Goal: Find specific page/section: Find specific page/section

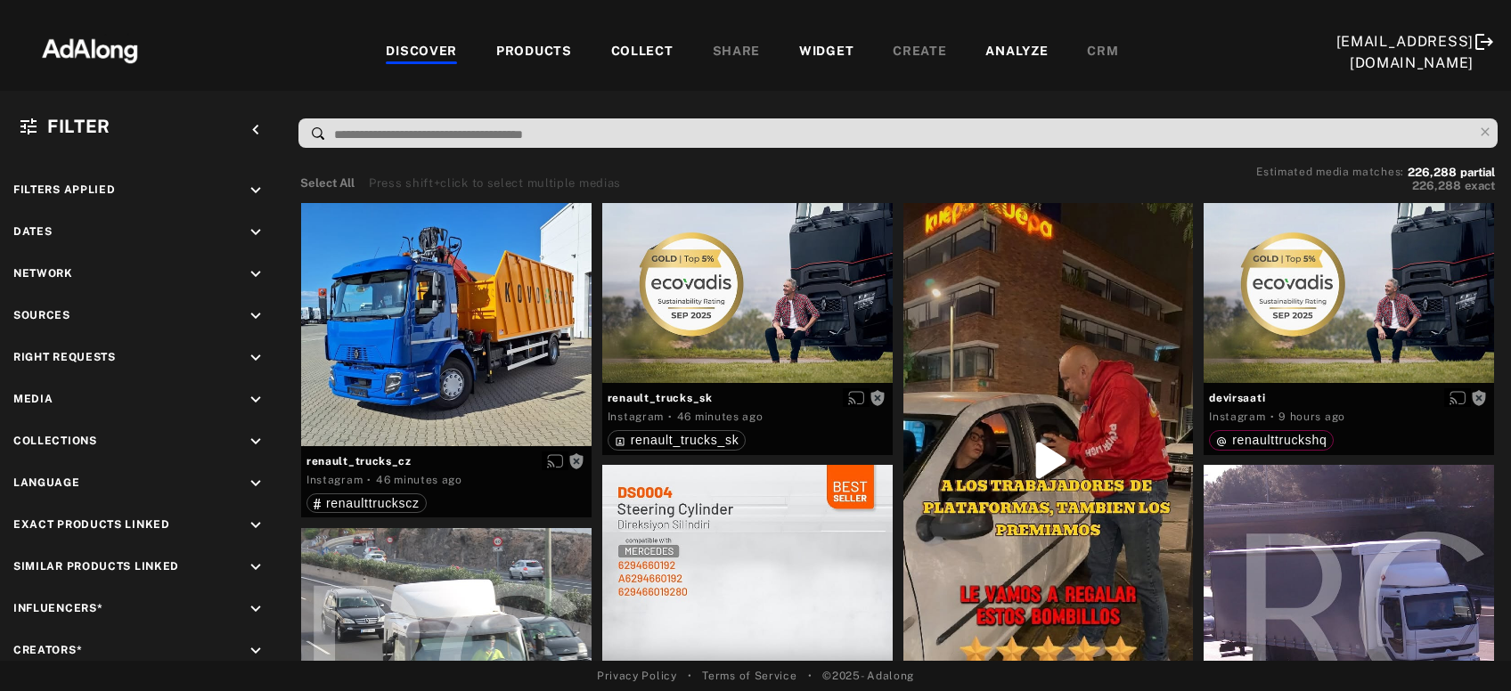
click at [611, 51] on div "COLLECT" at bounding box center [642, 52] width 62 height 21
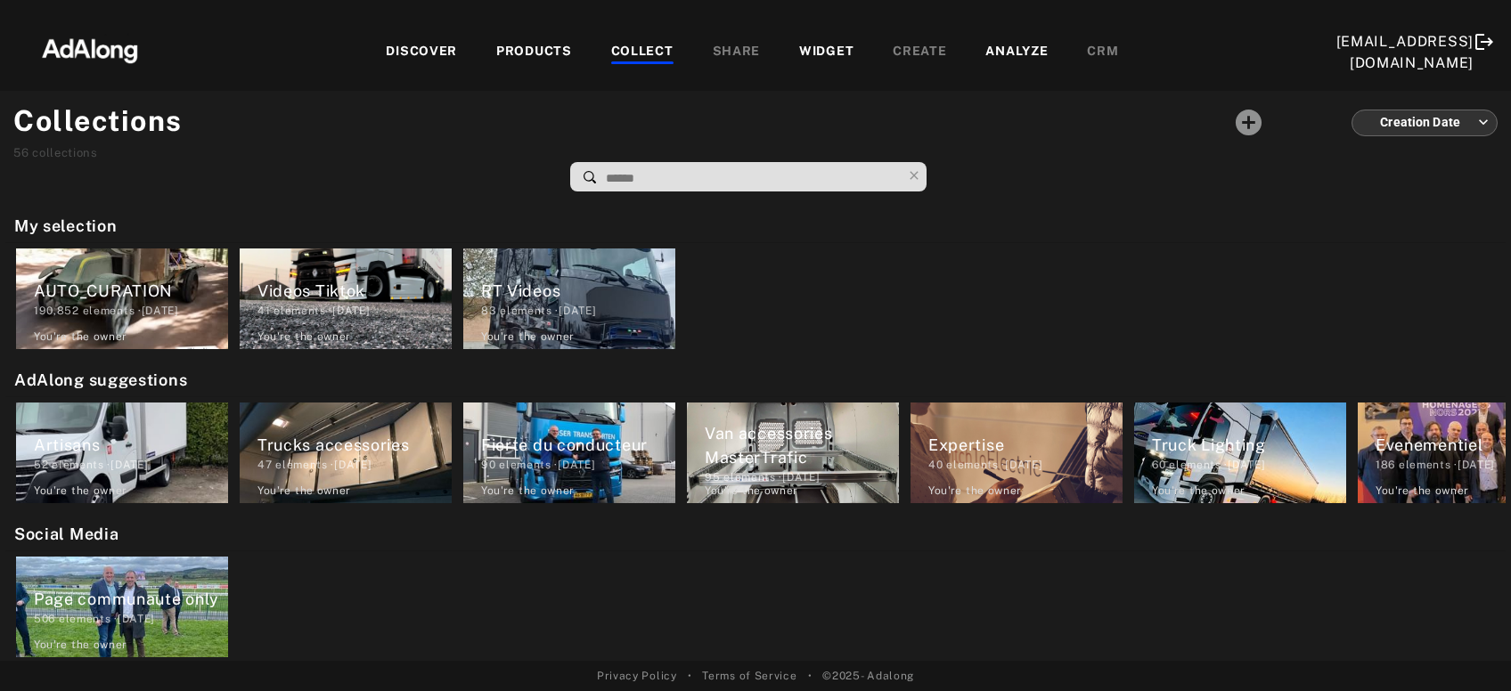
click at [501, 44] on div "PRODUCTS" at bounding box center [534, 52] width 76 height 21
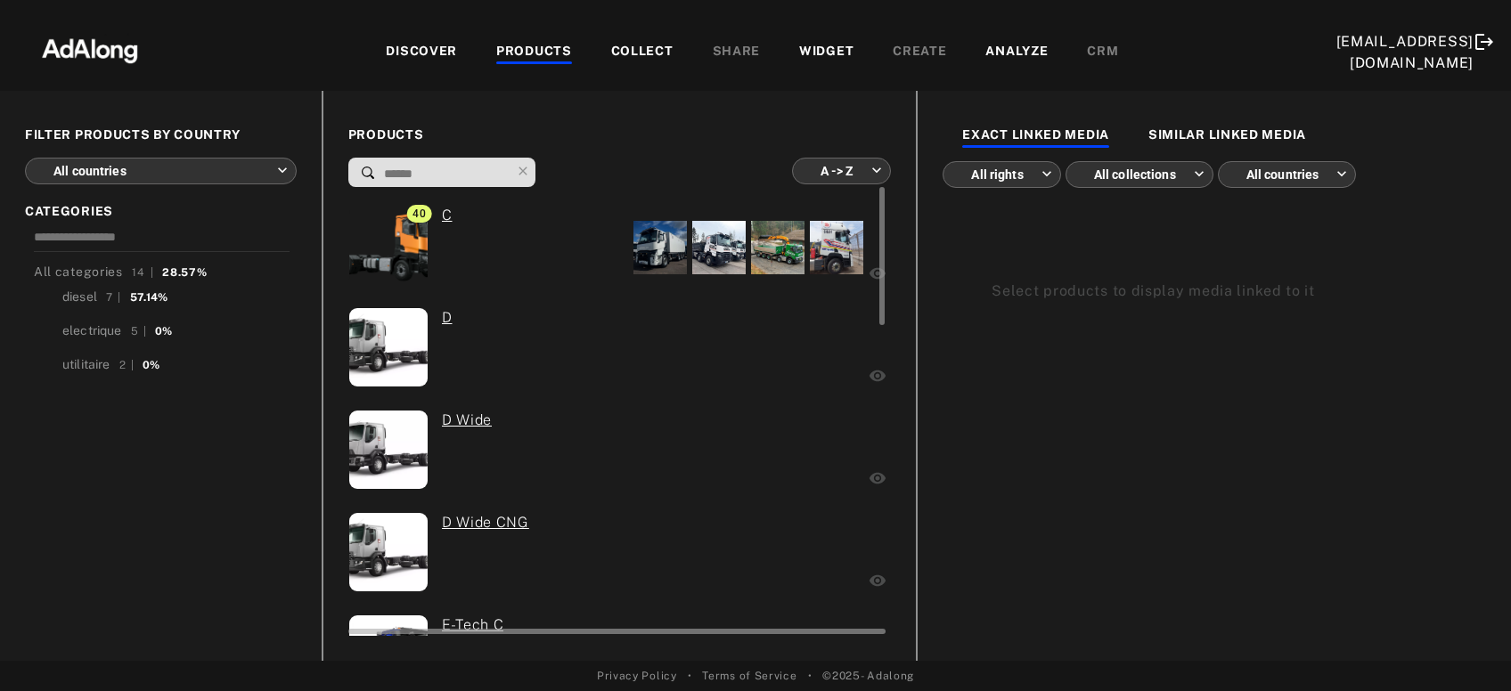
click at [656, 265] on div at bounding box center [659, 247] width 53 height 53
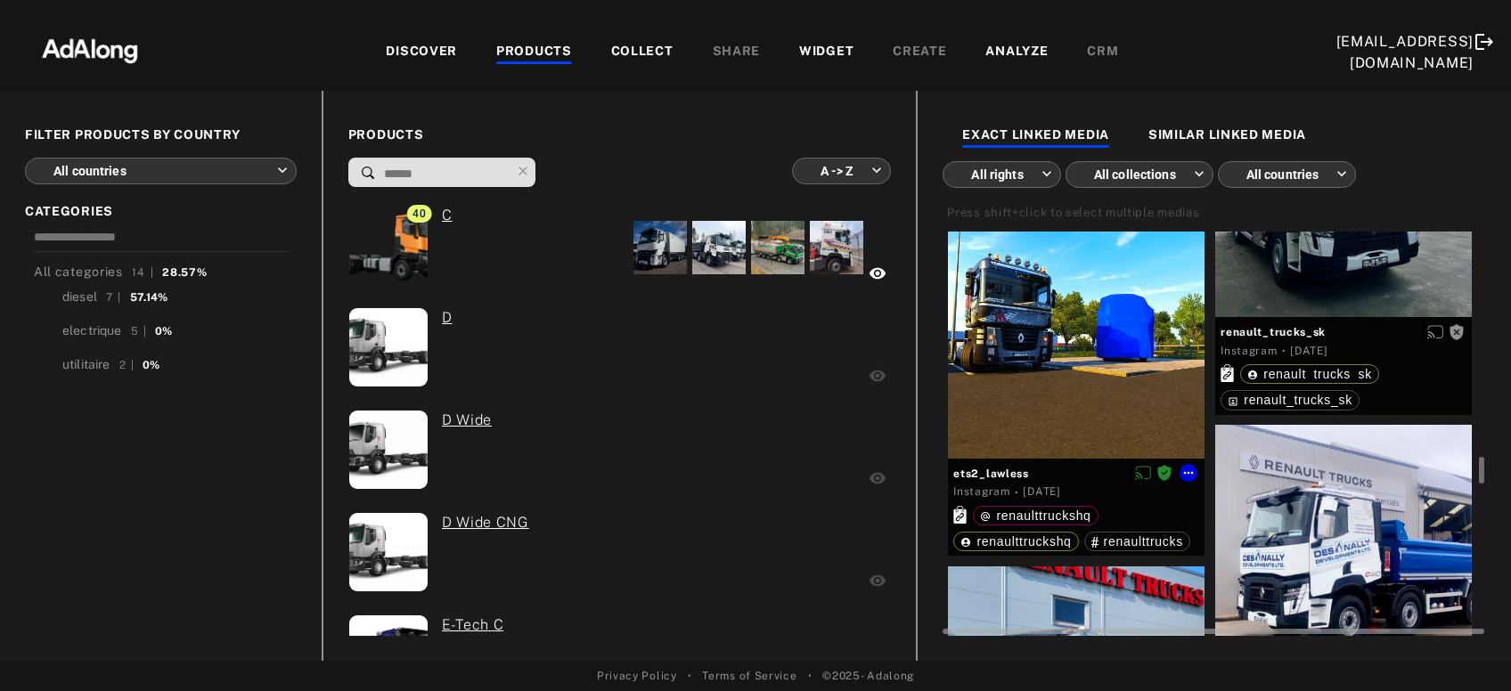
scroll to position [4072, 0]
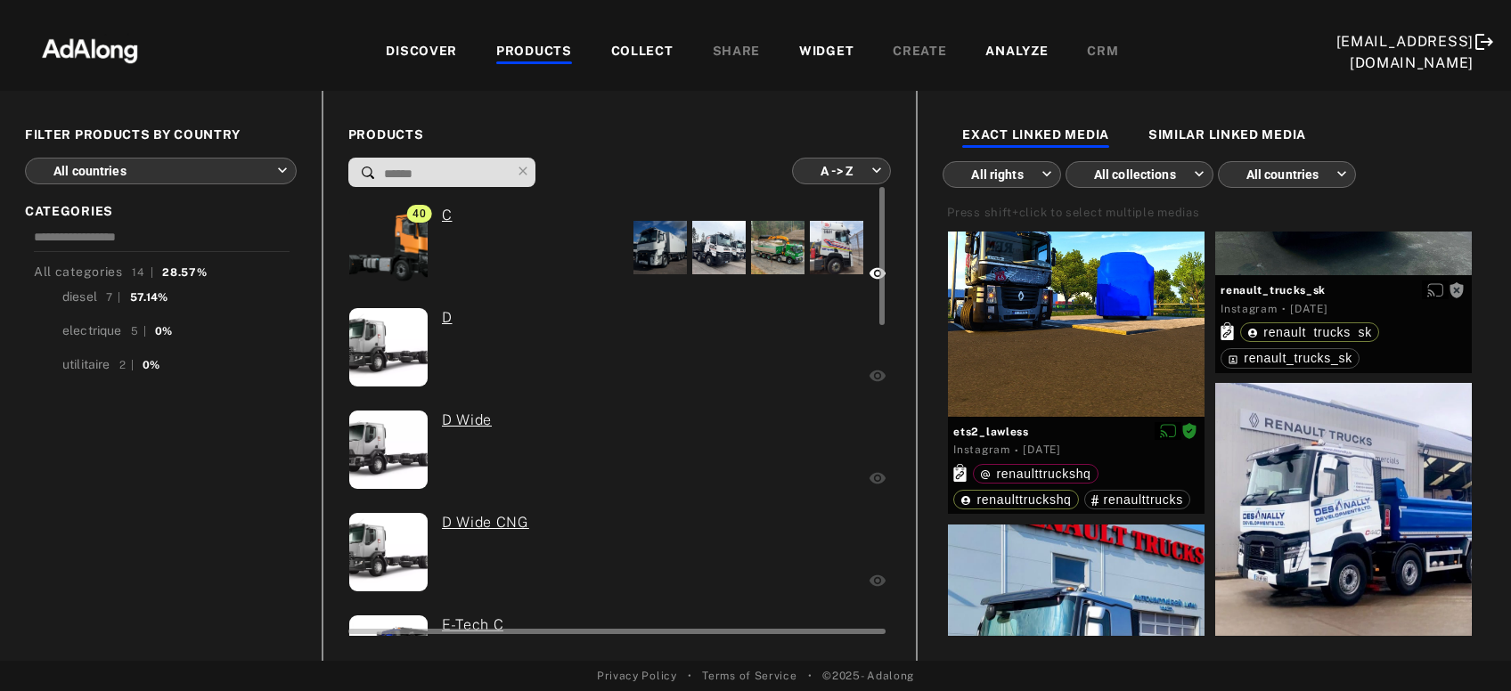
click at [781, 347] on div at bounding box center [764, 349] width 201 height 85
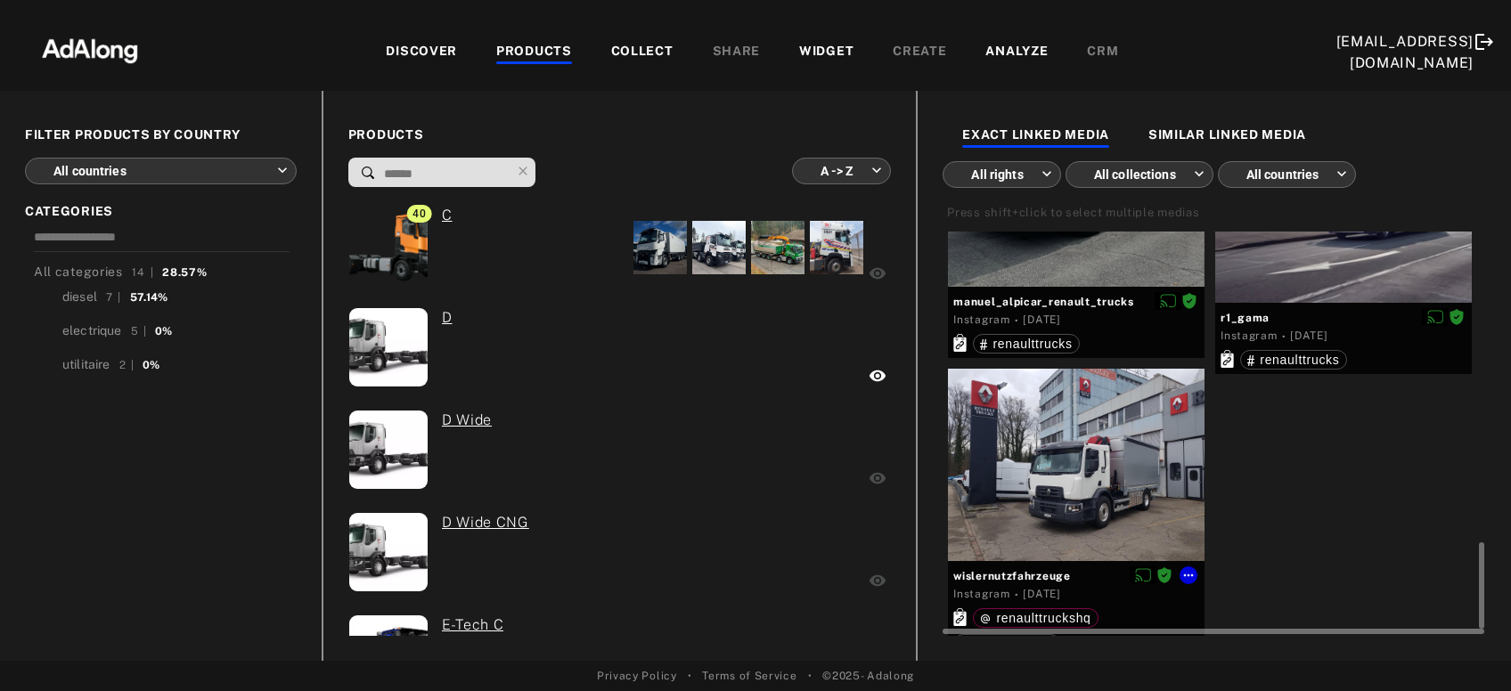
scroll to position [1479, 0]
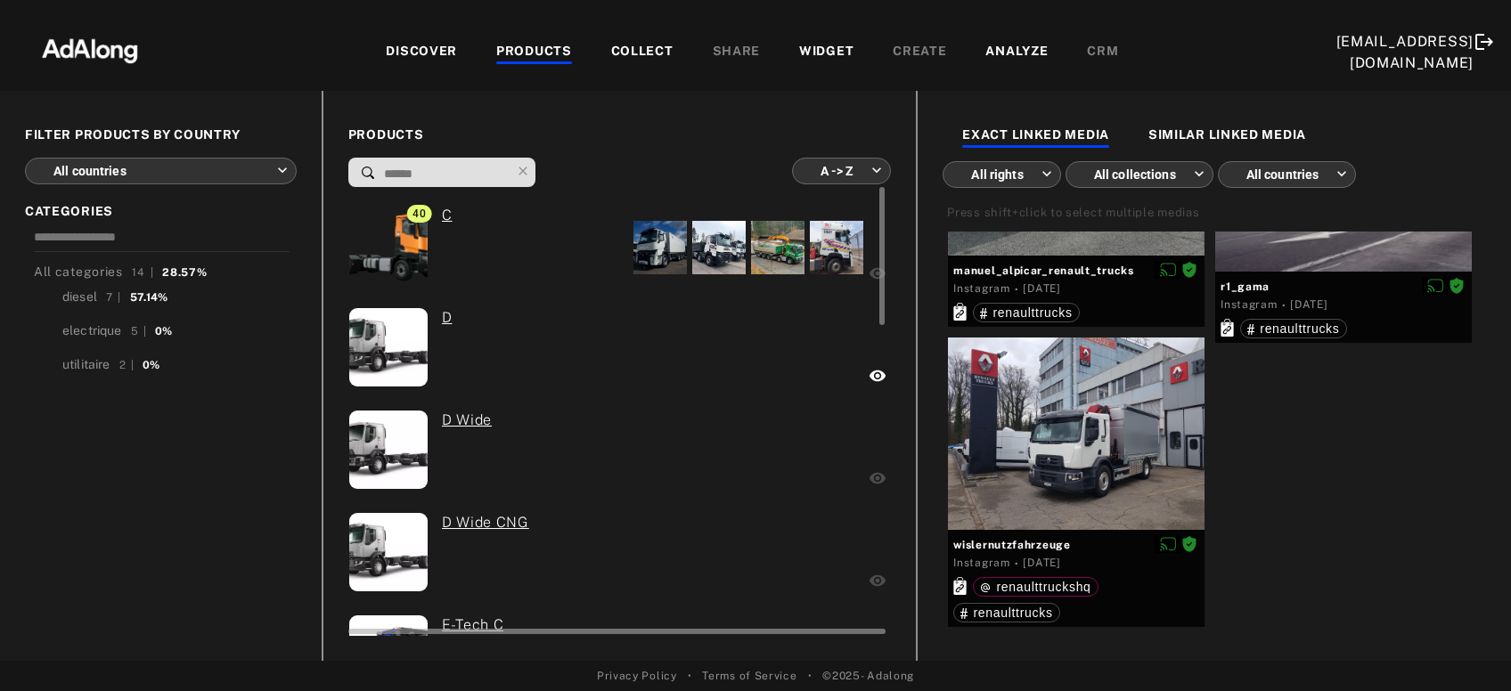
click at [846, 441] on div at bounding box center [775, 452] width 182 height 85
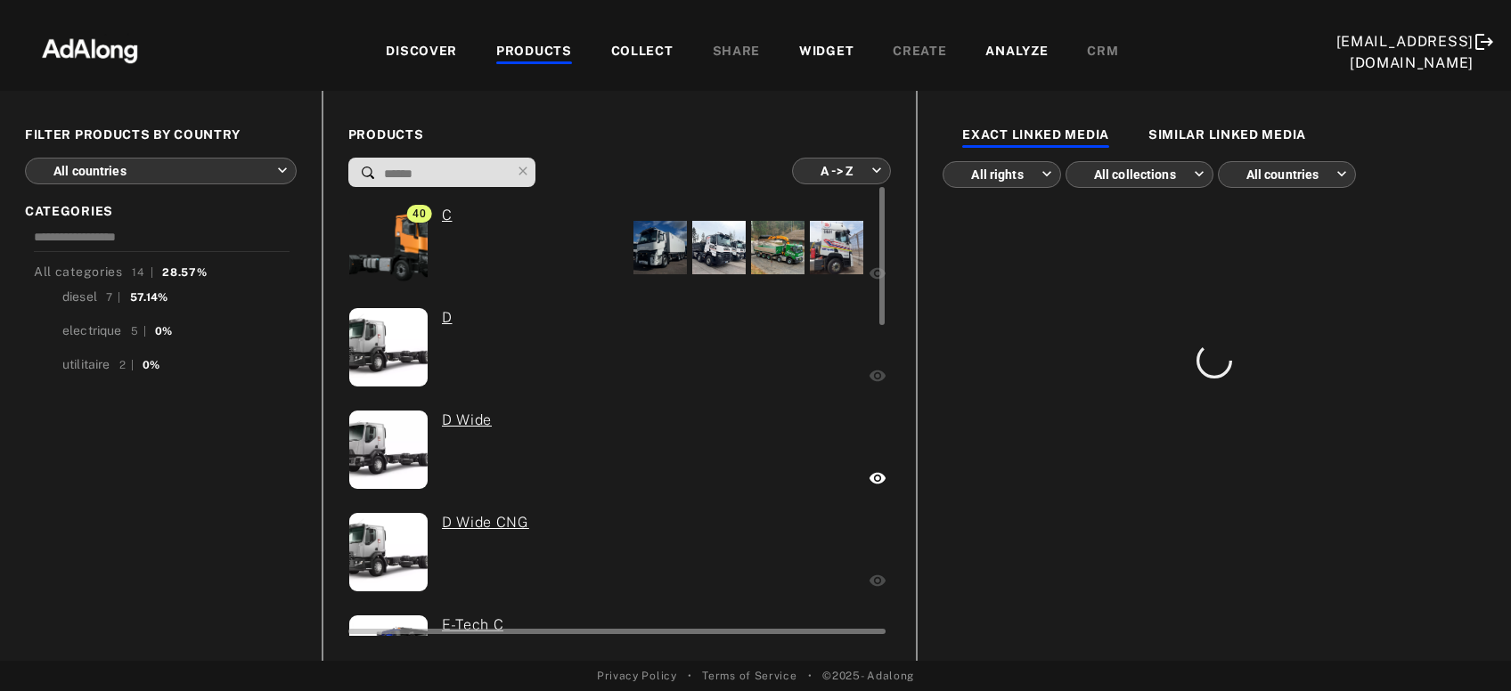
scroll to position [0, 0]
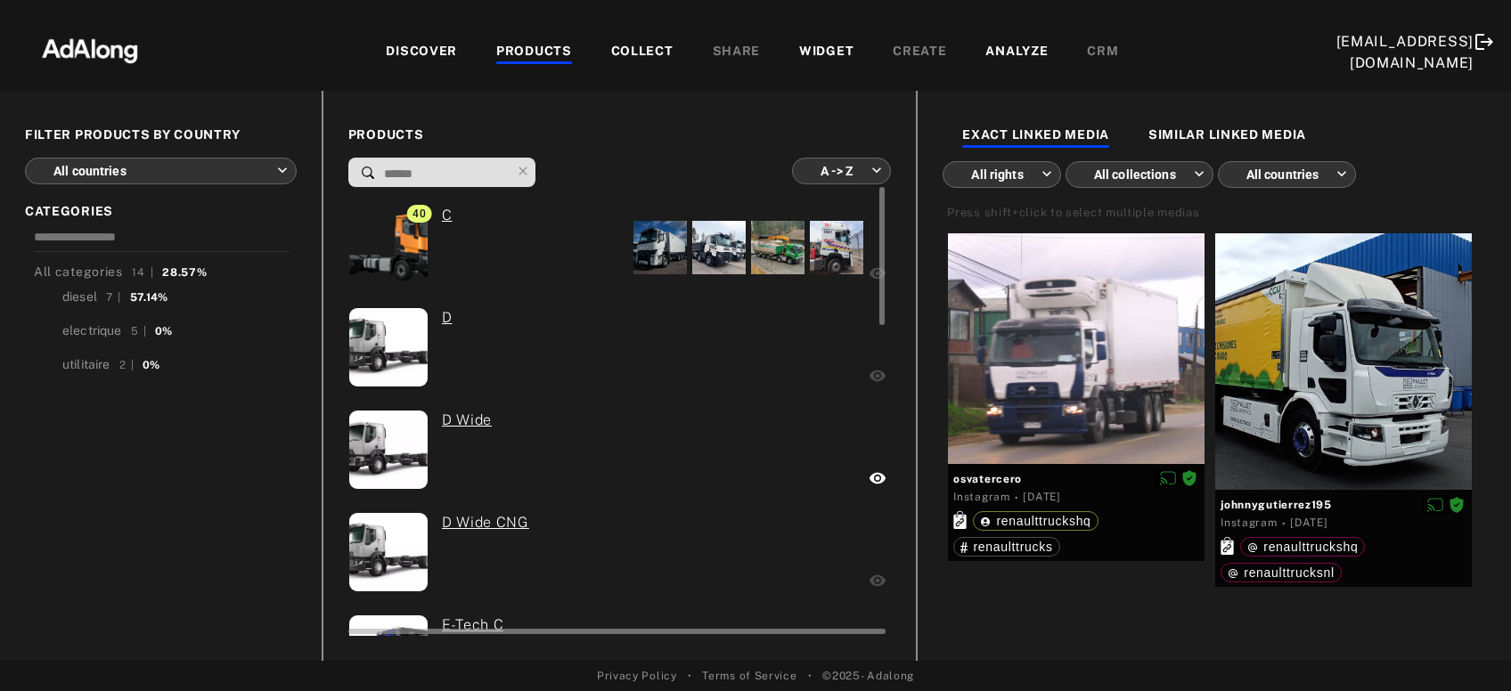
click at [832, 557] on div at bounding box center [784, 554] width 163 height 85
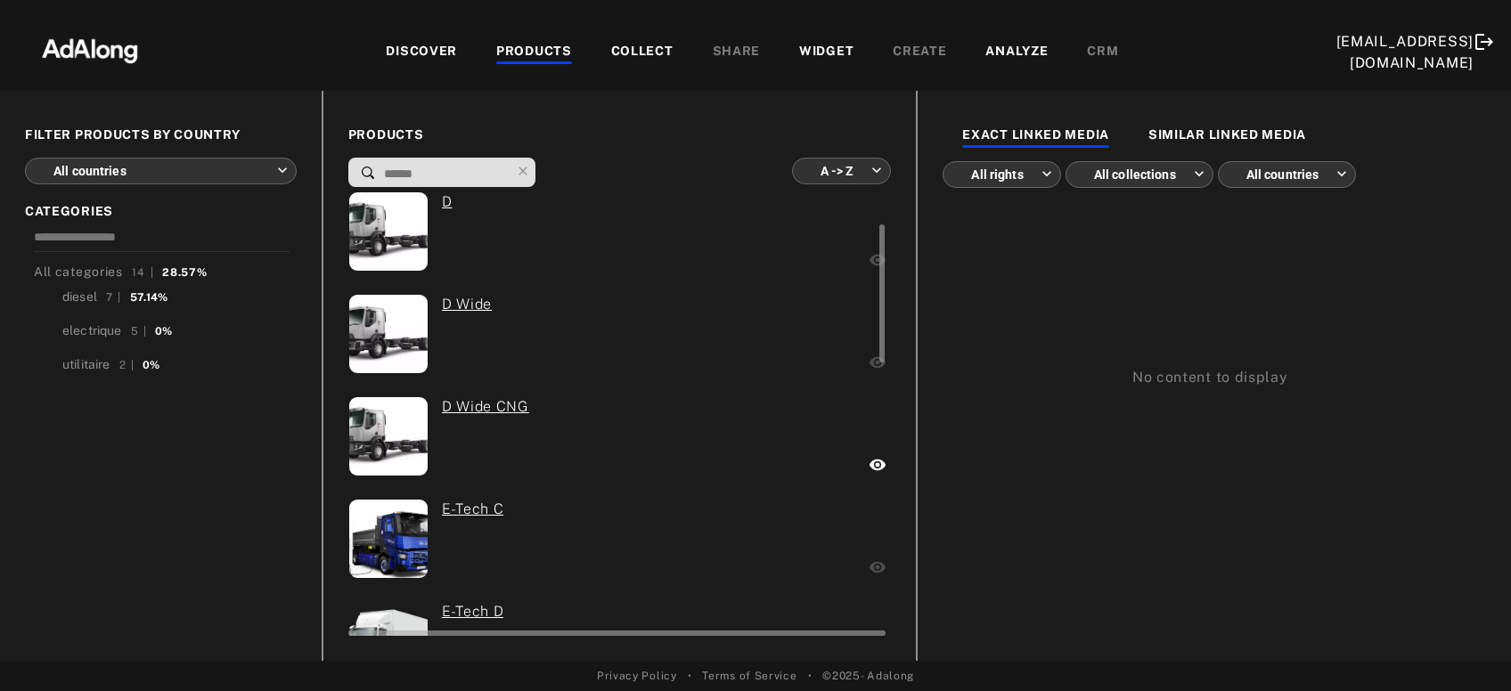
scroll to position [118, 0]
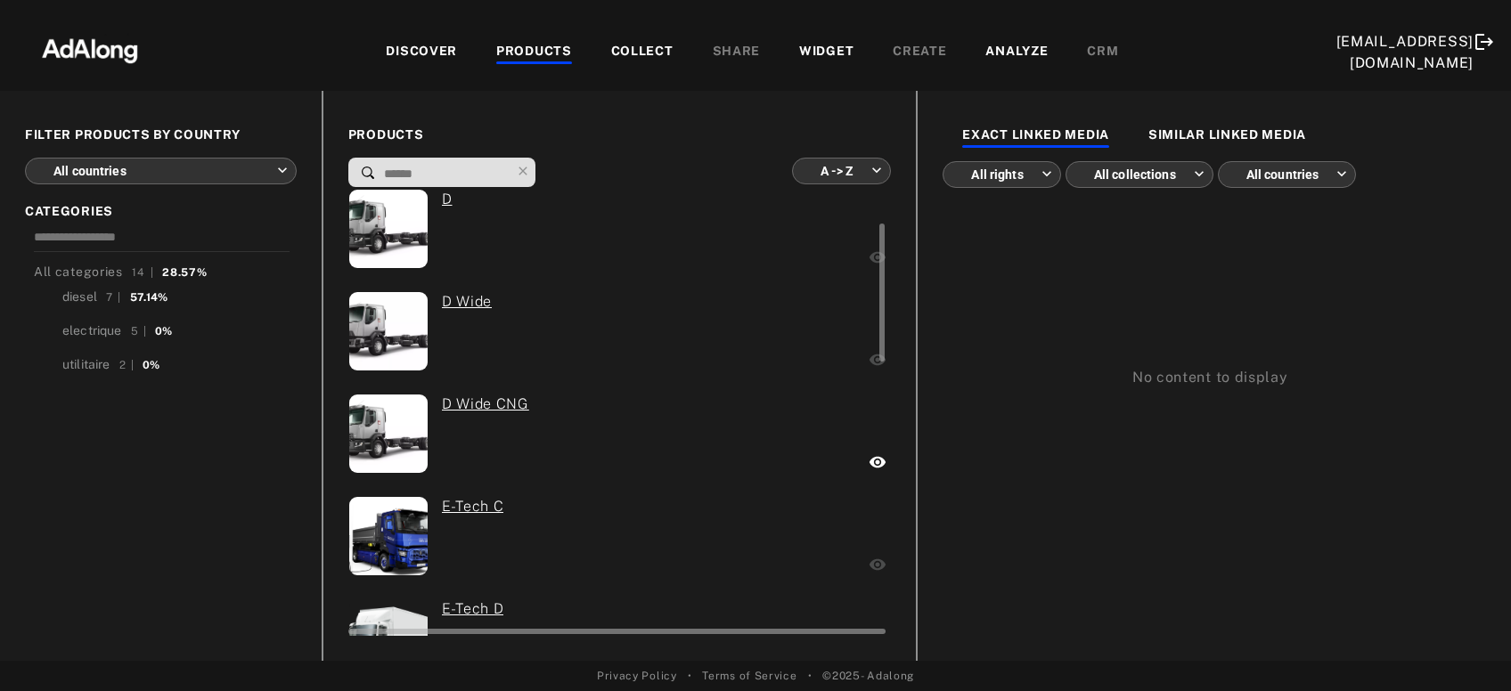
click at [827, 541] on div at bounding box center [778, 538] width 176 height 85
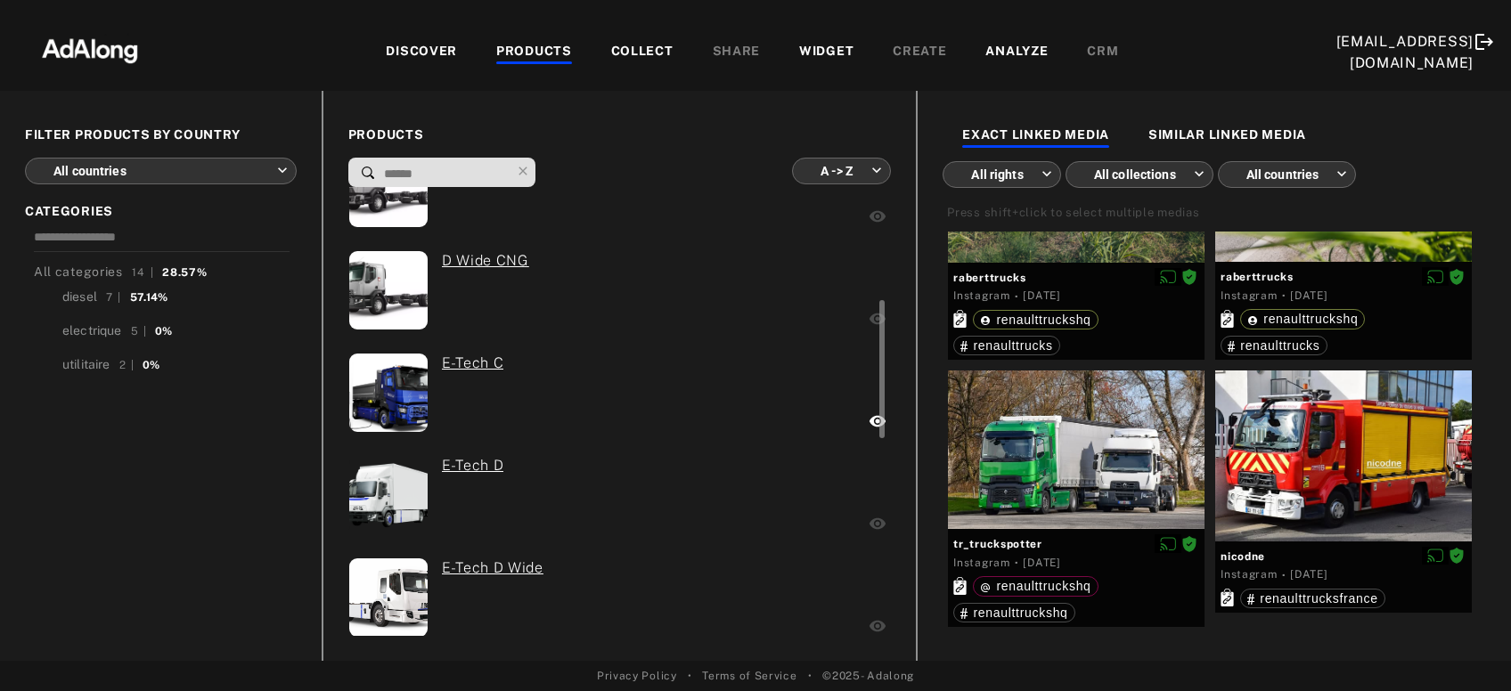
scroll to position [288, 0]
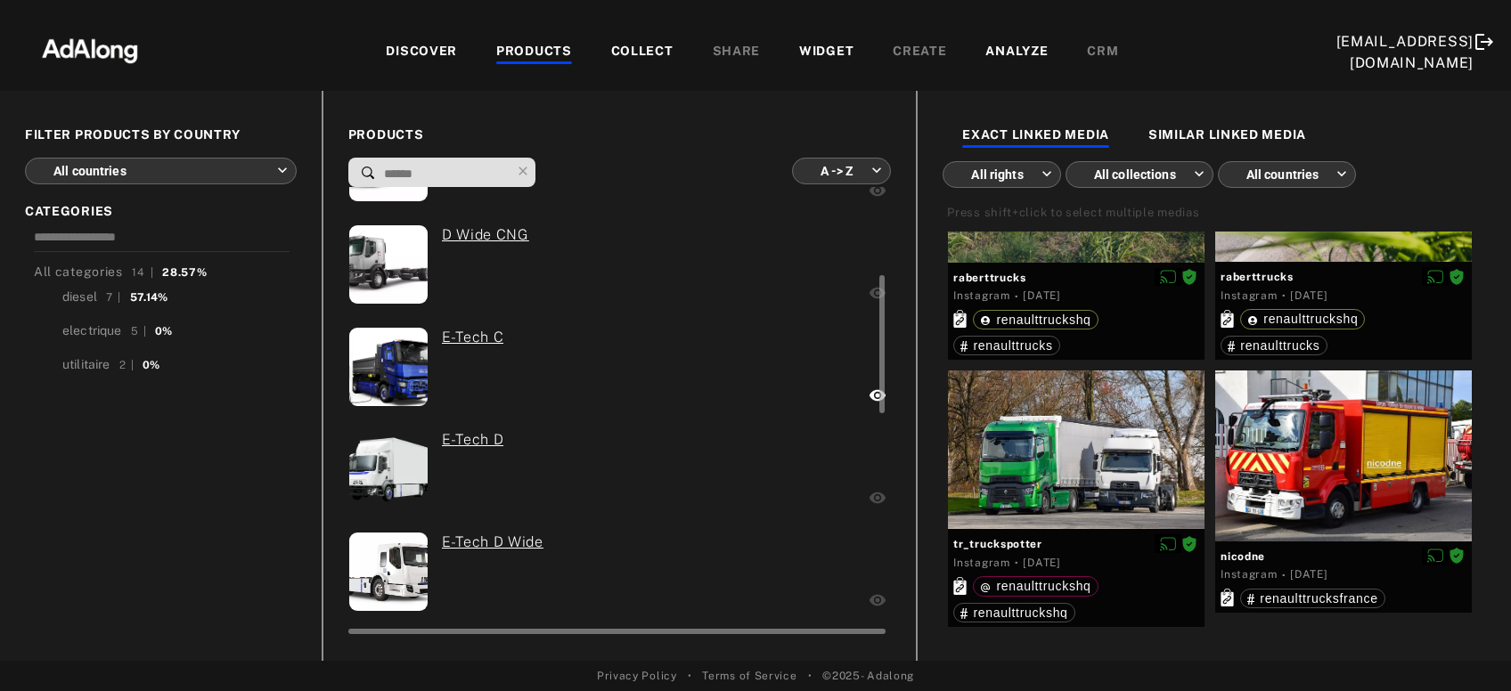
click at [817, 460] on div at bounding box center [778, 471] width 176 height 85
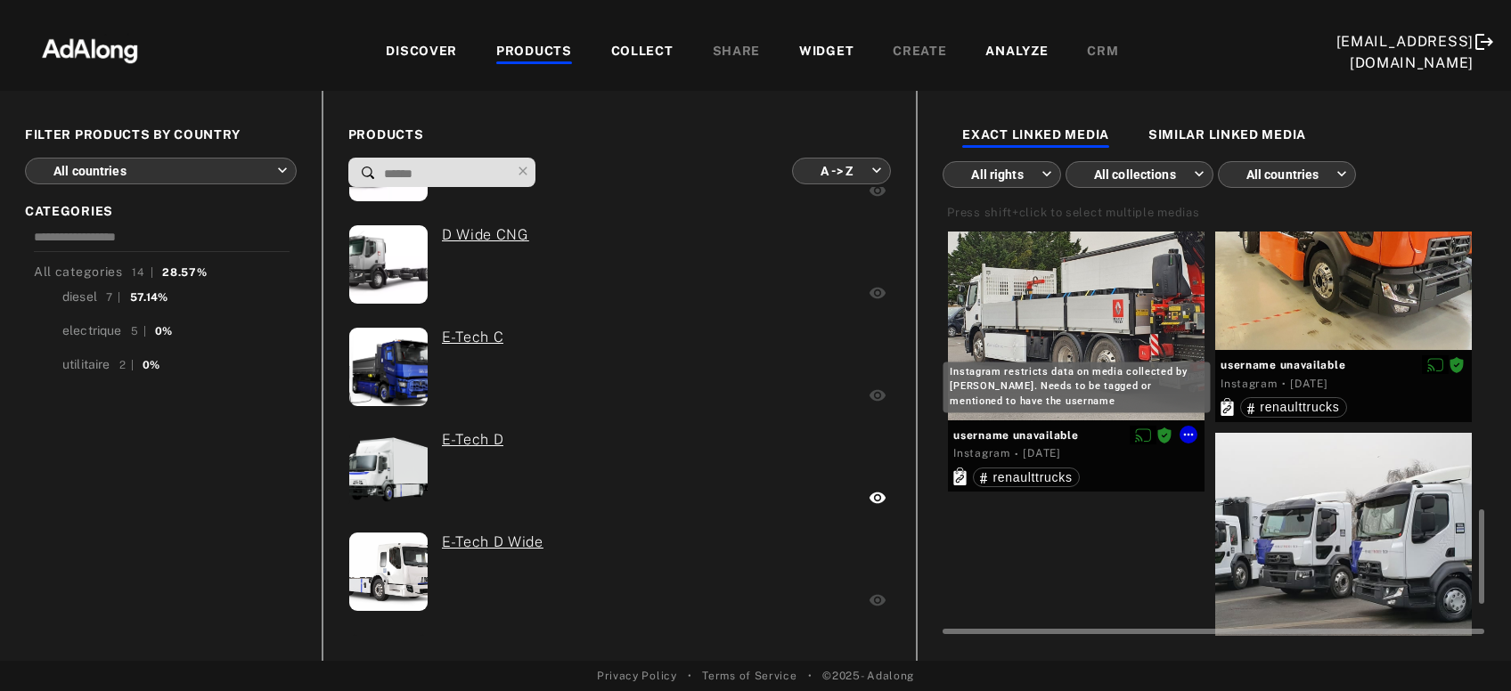
scroll to position [1314, 0]
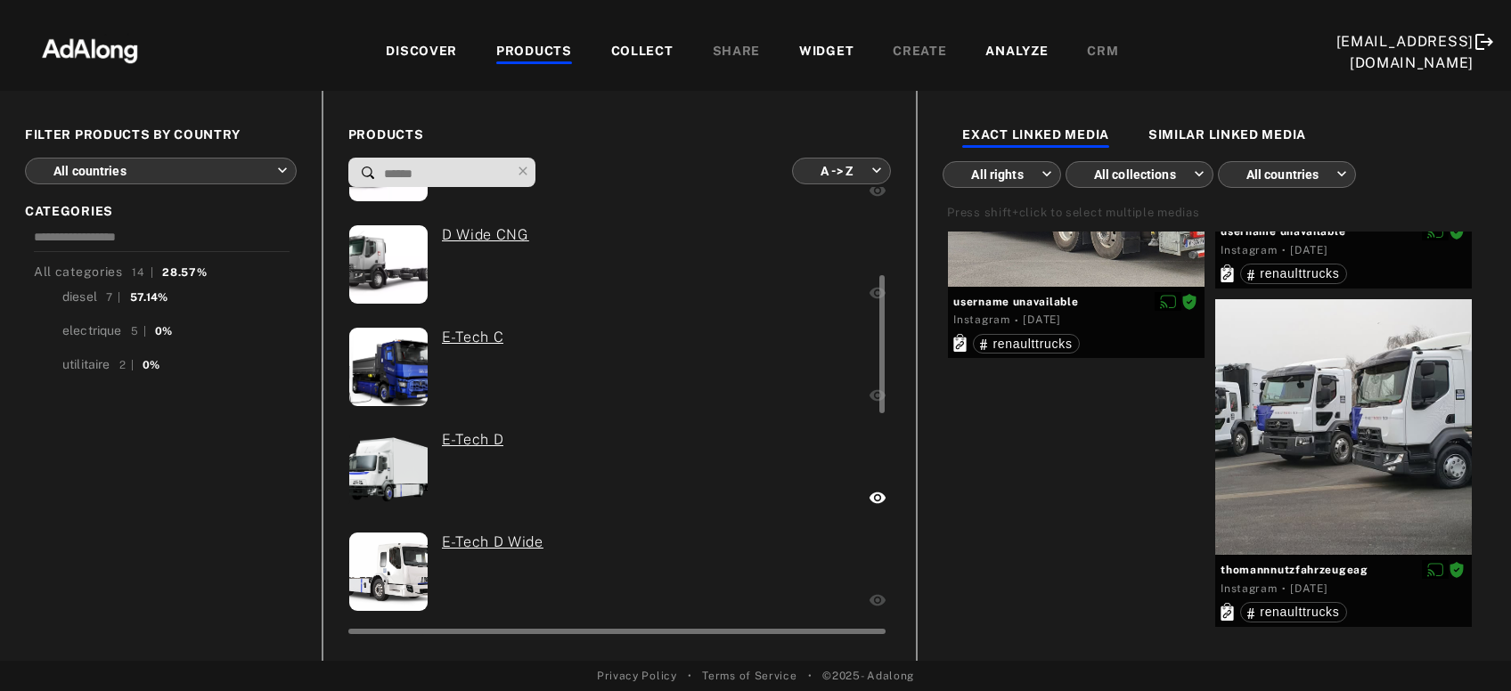
click at [810, 572] on div at bounding box center [788, 574] width 156 height 85
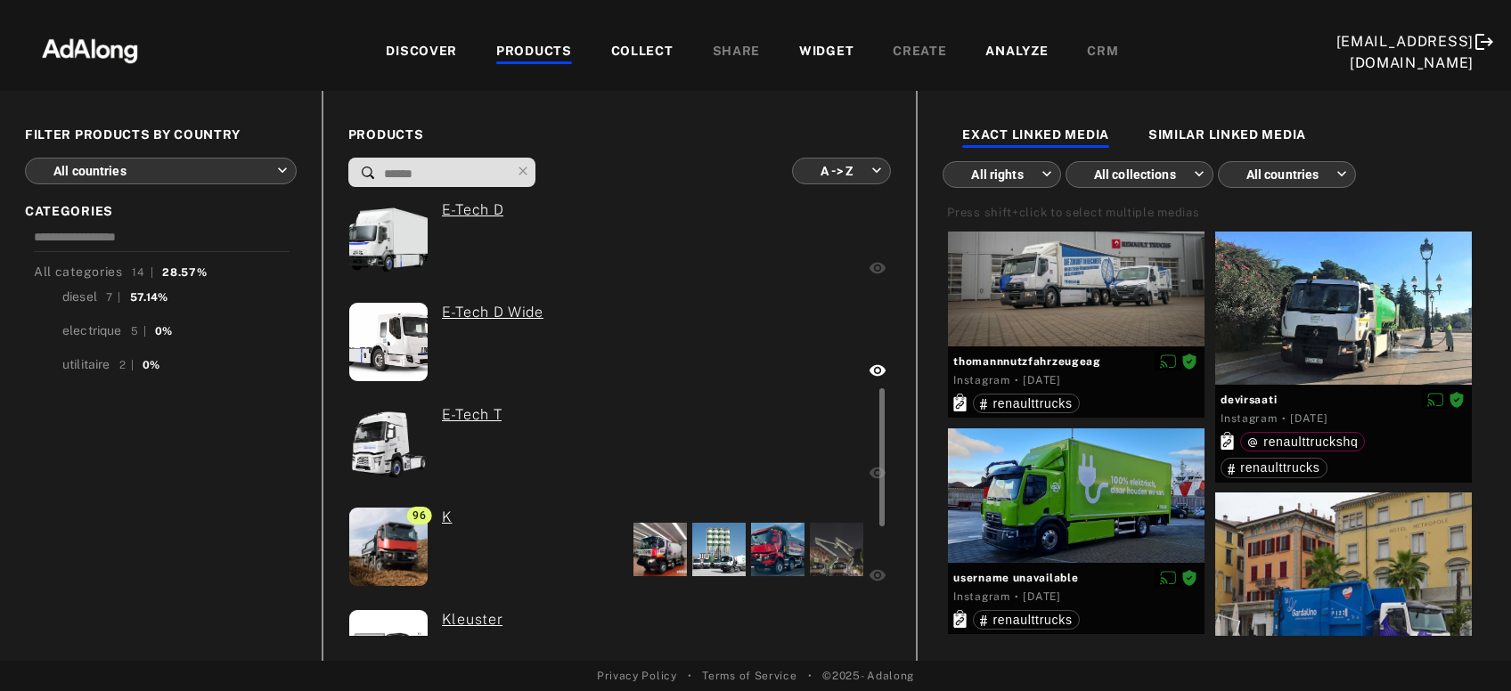
scroll to position [563, 0]
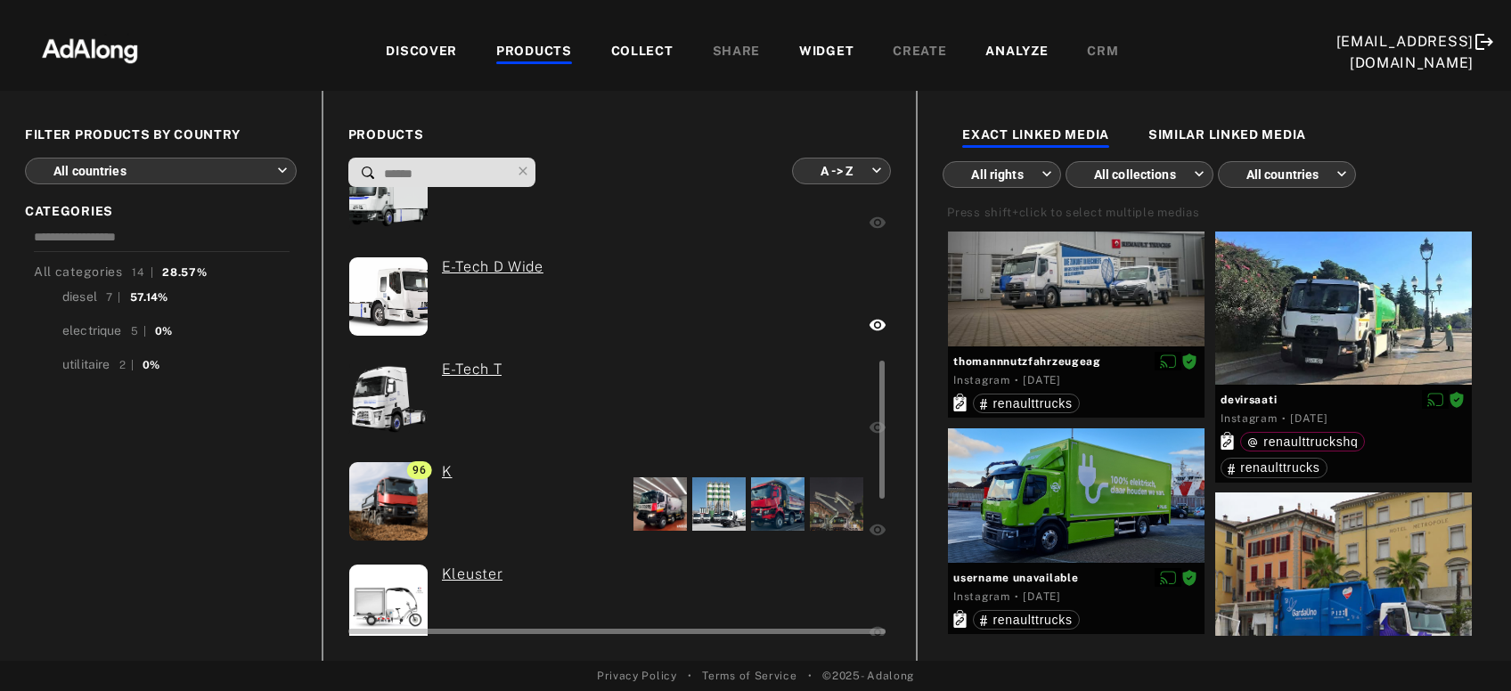
click at [762, 395] on div at bounding box center [777, 401] width 177 height 85
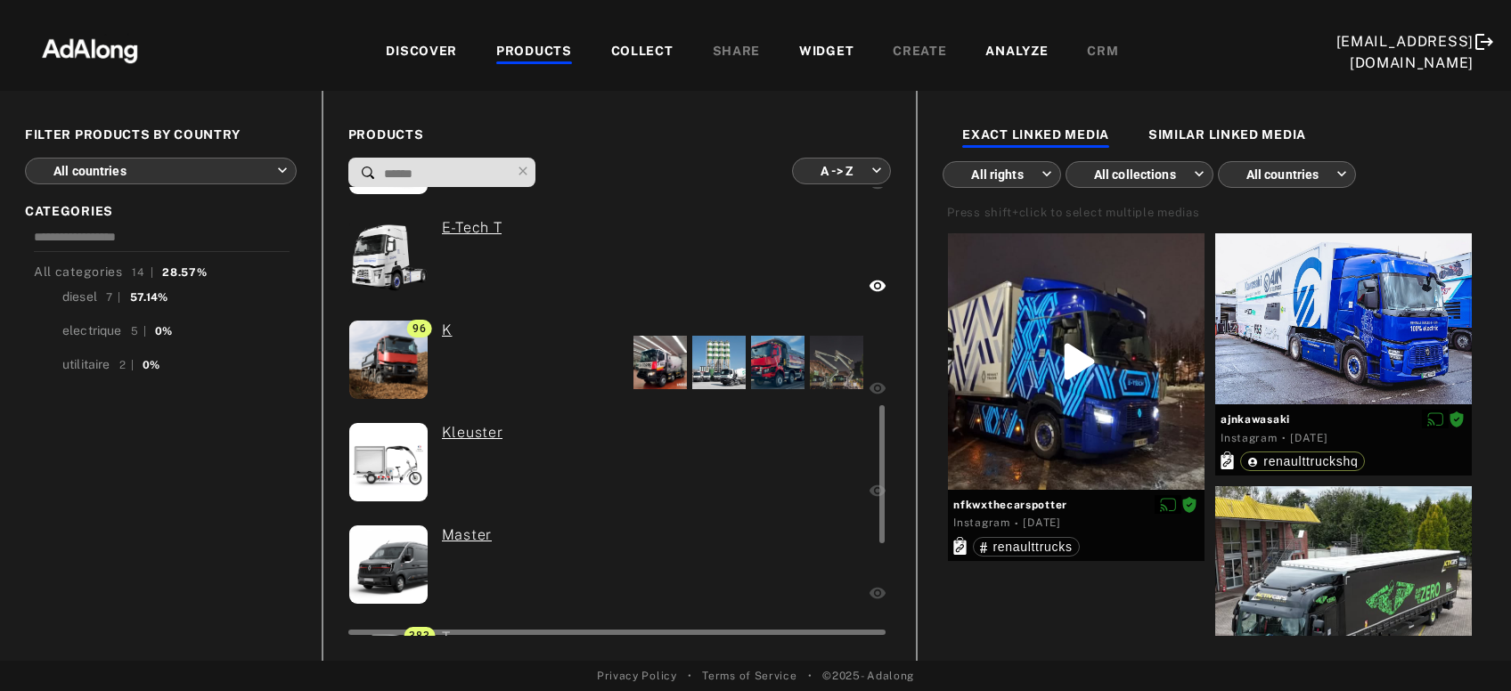
scroll to position [705, 0]
click at [740, 473] on div at bounding box center [777, 463] width 176 height 85
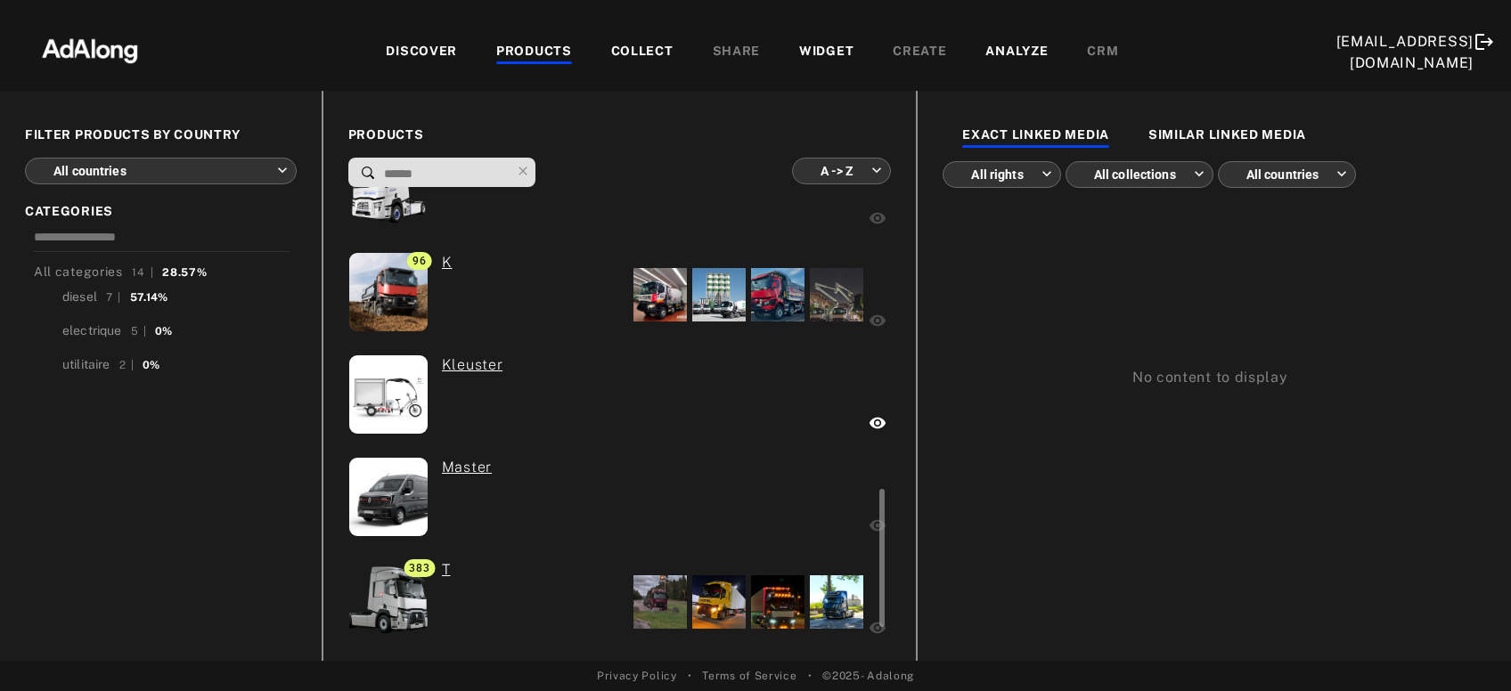
scroll to position [821, 0]
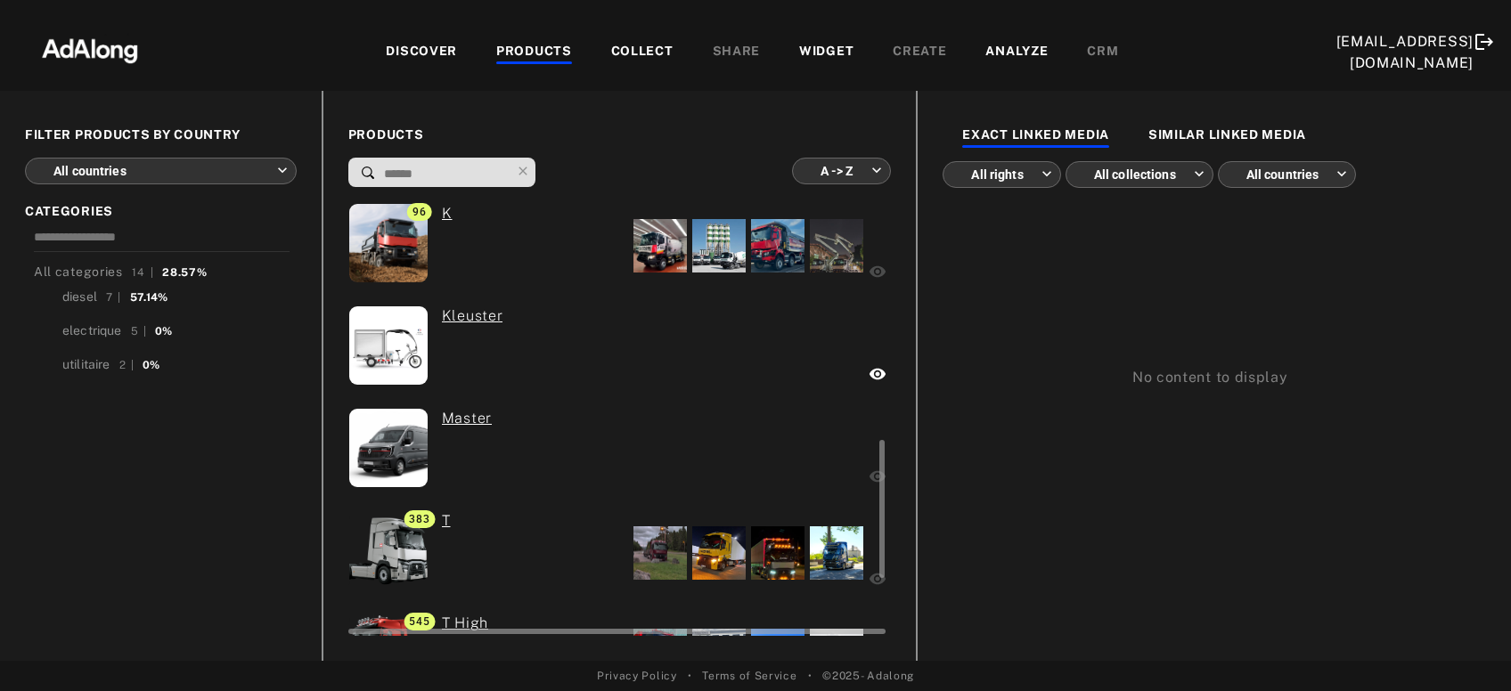
click at [740, 473] on div at bounding box center [775, 450] width 182 height 85
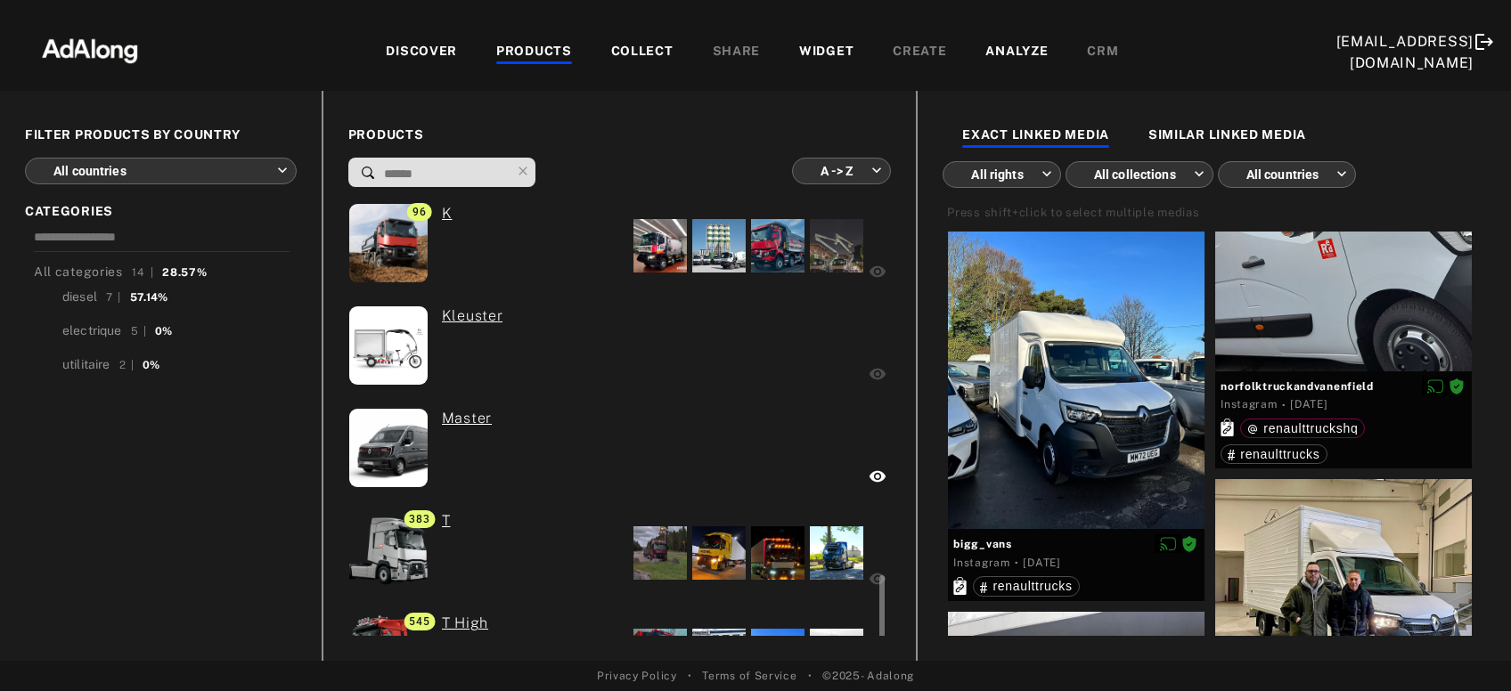
scroll to position [1003, 0]
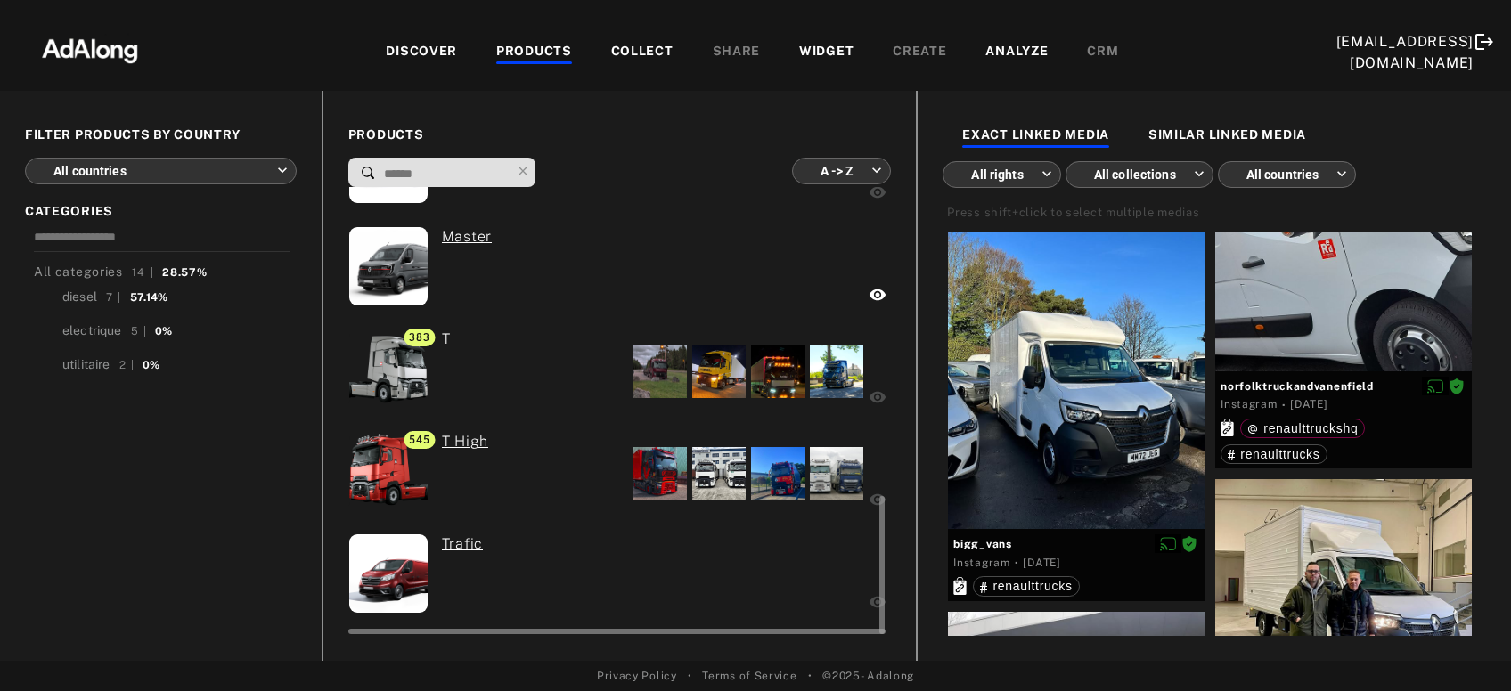
click at [657, 367] on div at bounding box center [659, 371] width 53 height 53
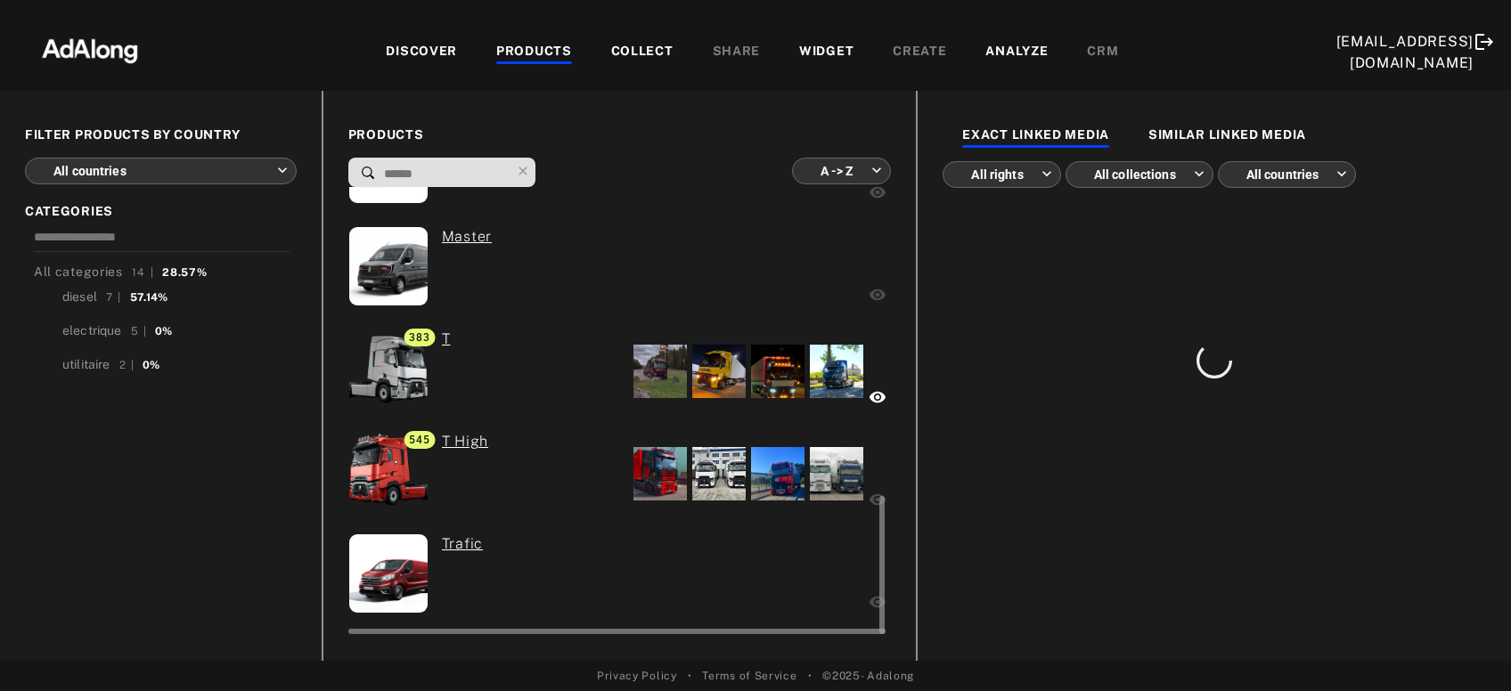
scroll to position [0, 0]
click at [718, 563] on div at bounding box center [773, 576] width 186 height 85
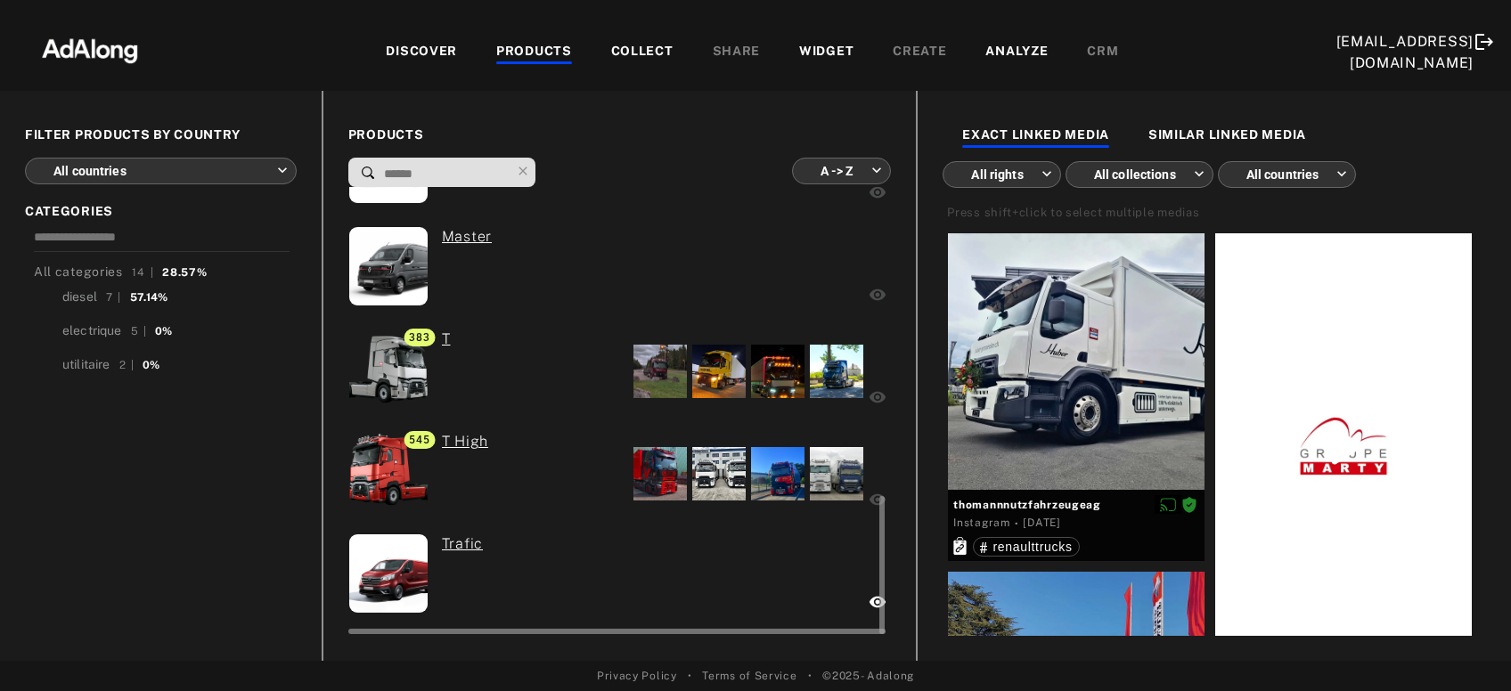
click at [775, 582] on div at bounding box center [773, 576] width 186 height 85
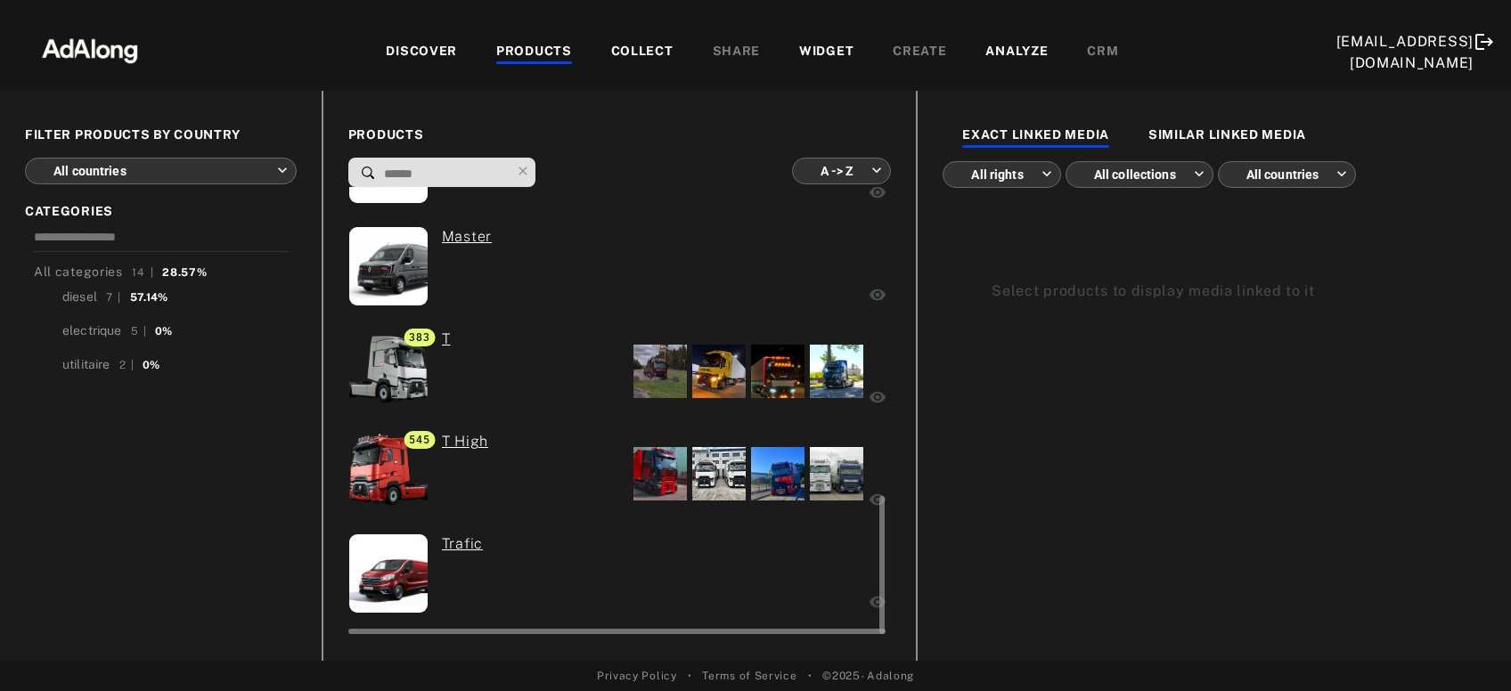
click at [775, 582] on div at bounding box center [773, 576] width 186 height 85
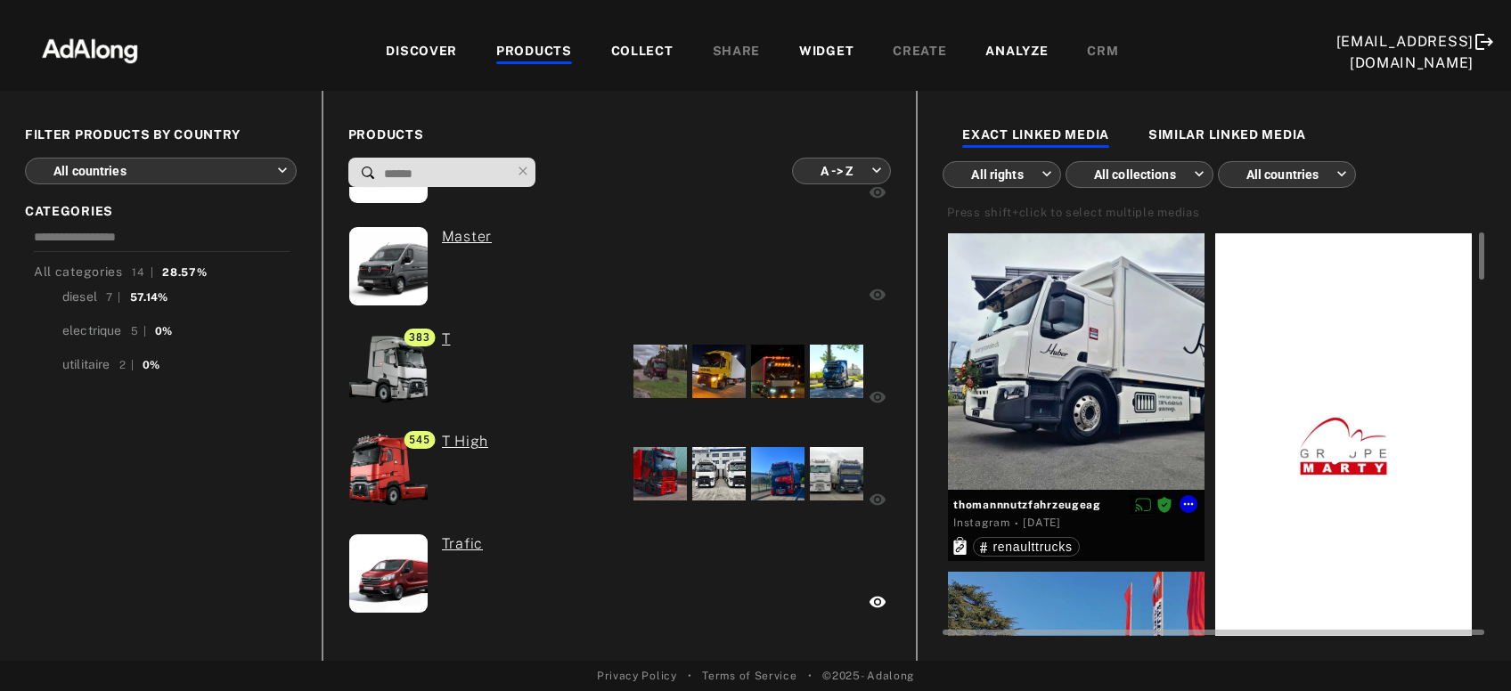
scroll to position [1, 0]
click at [1137, 416] on div at bounding box center [1076, 360] width 257 height 257
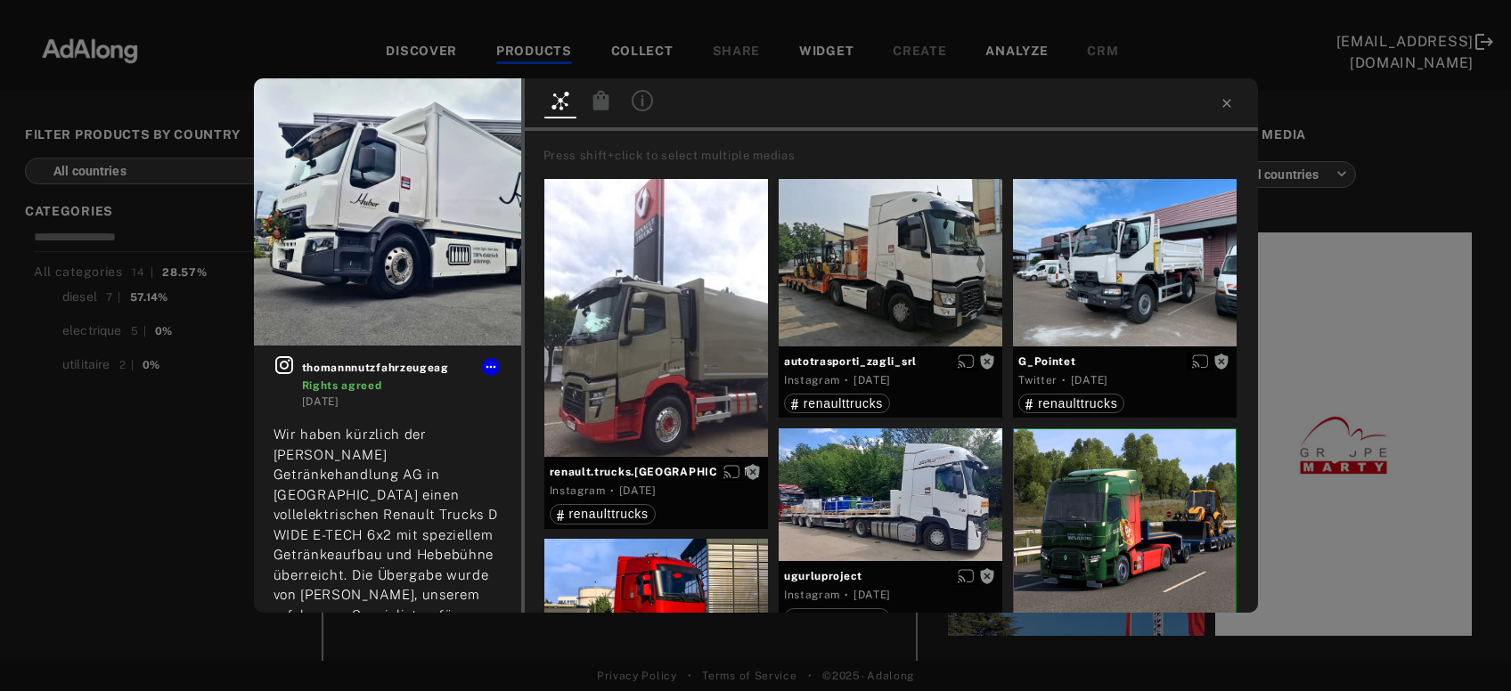
click at [597, 108] on icon at bounding box center [600, 100] width 16 height 20
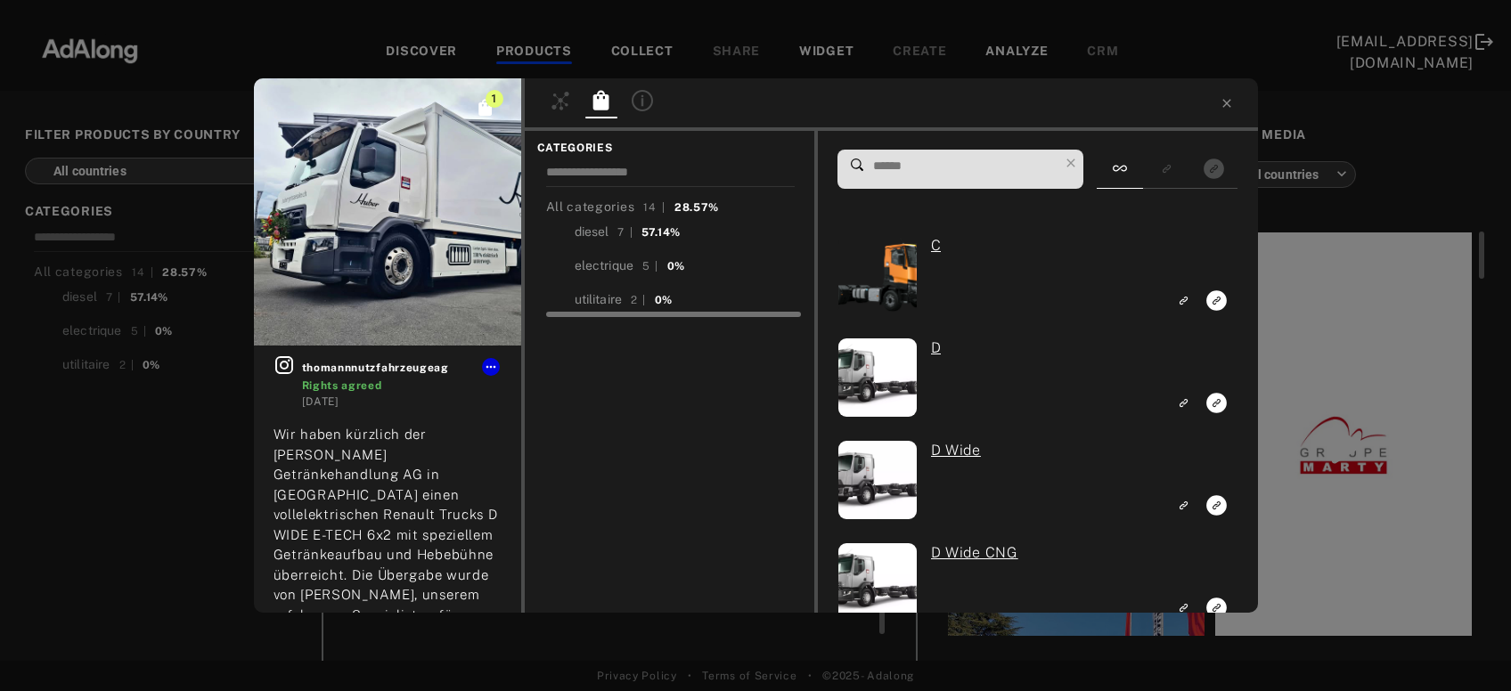
scroll to position [1, 0]
click at [619, 264] on div "electrique" at bounding box center [605, 266] width 60 height 19
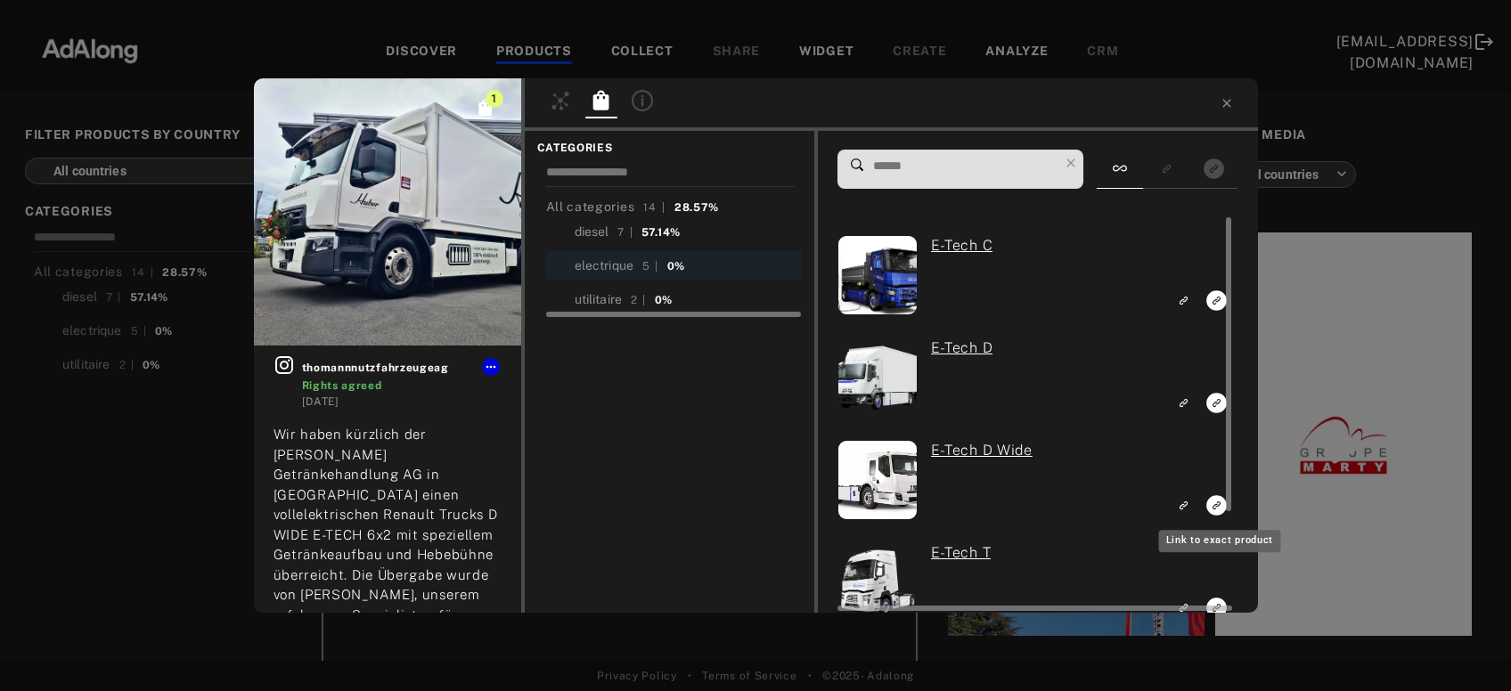
click at [1214, 502] on icon "Link to exact product" at bounding box center [1217, 505] width 20 height 20
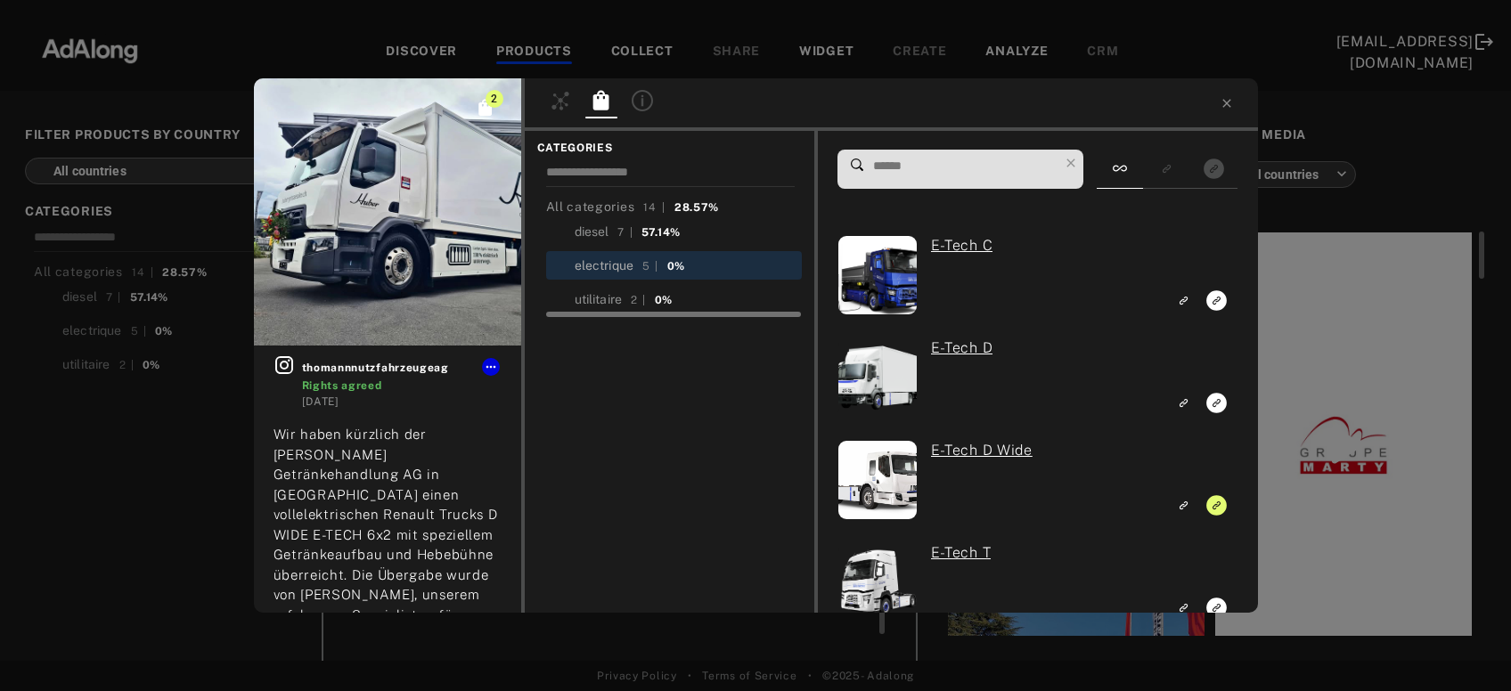
click at [618, 259] on div "electrique" at bounding box center [605, 266] width 60 height 19
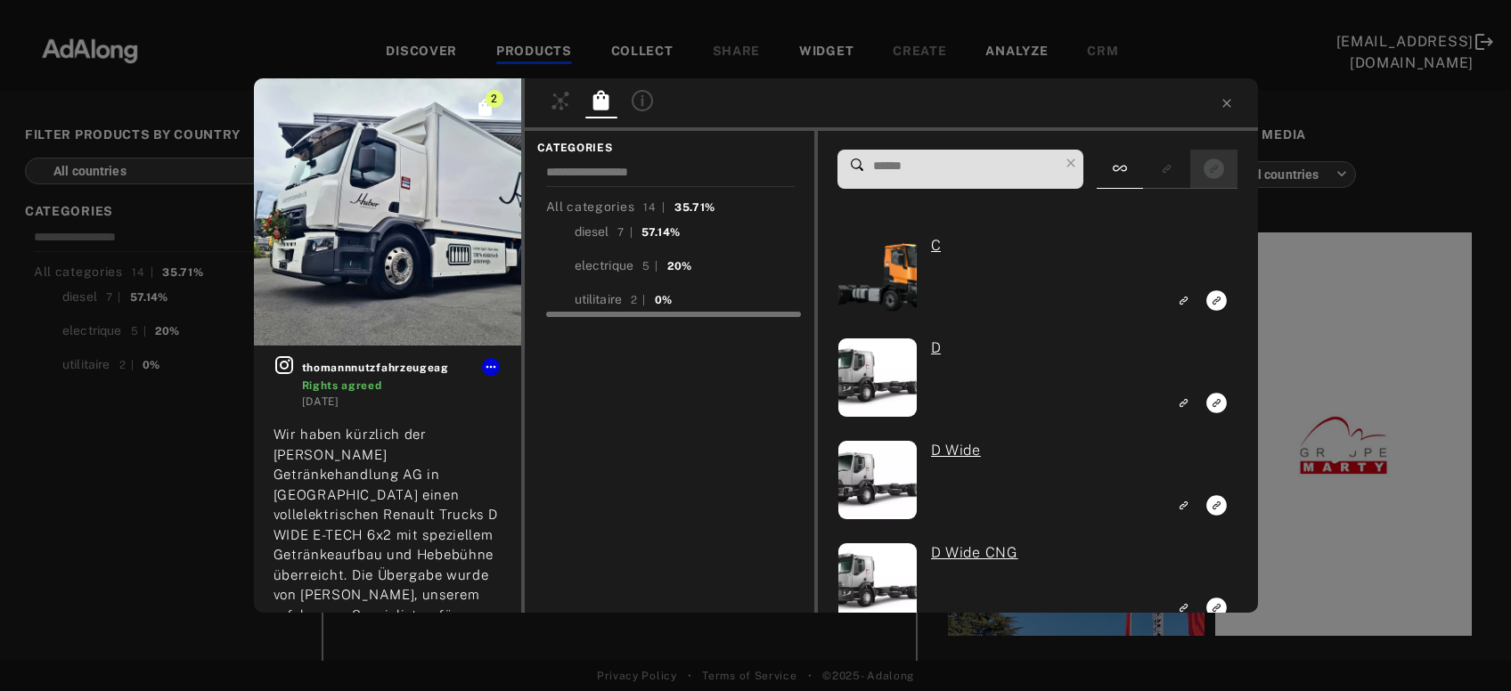
click at [1195, 168] on div at bounding box center [1213, 169] width 47 height 39
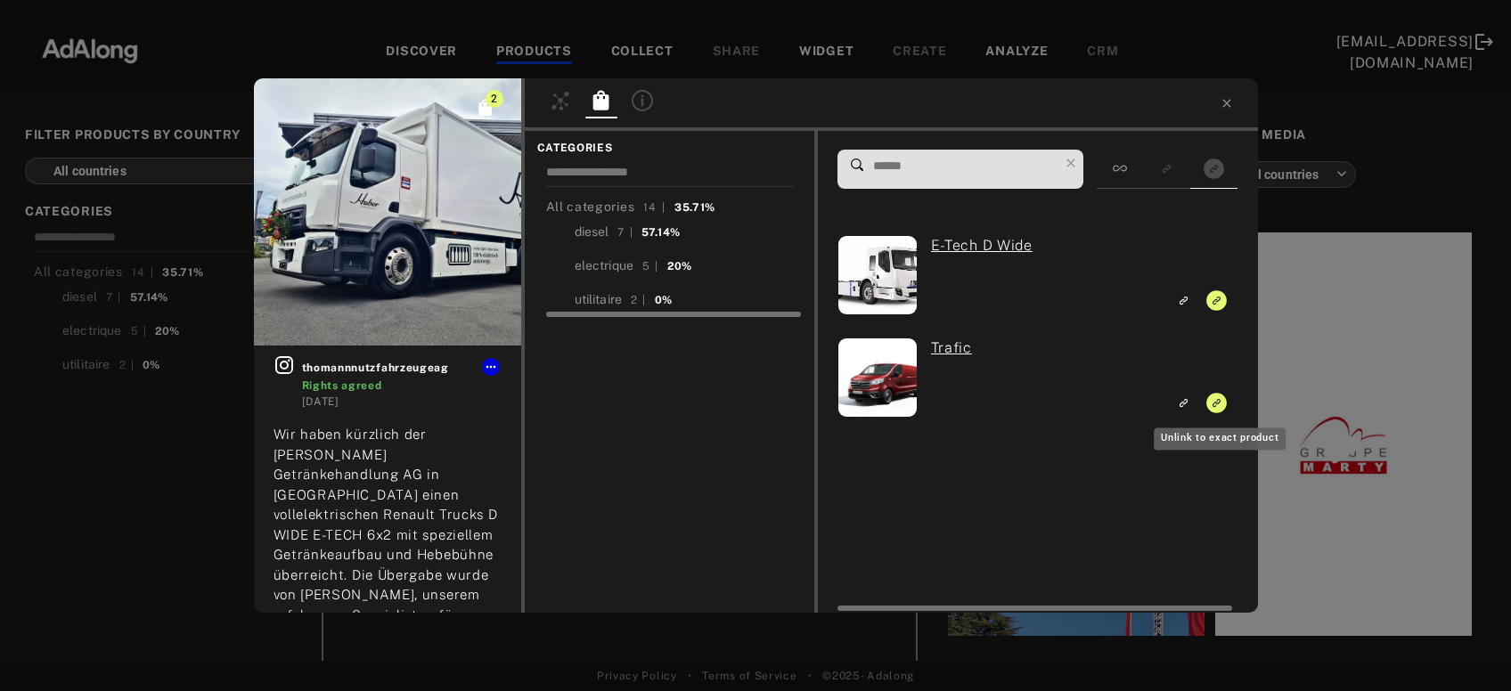
click at [1216, 406] on icon "Unlink to exact product" at bounding box center [1217, 403] width 20 height 20
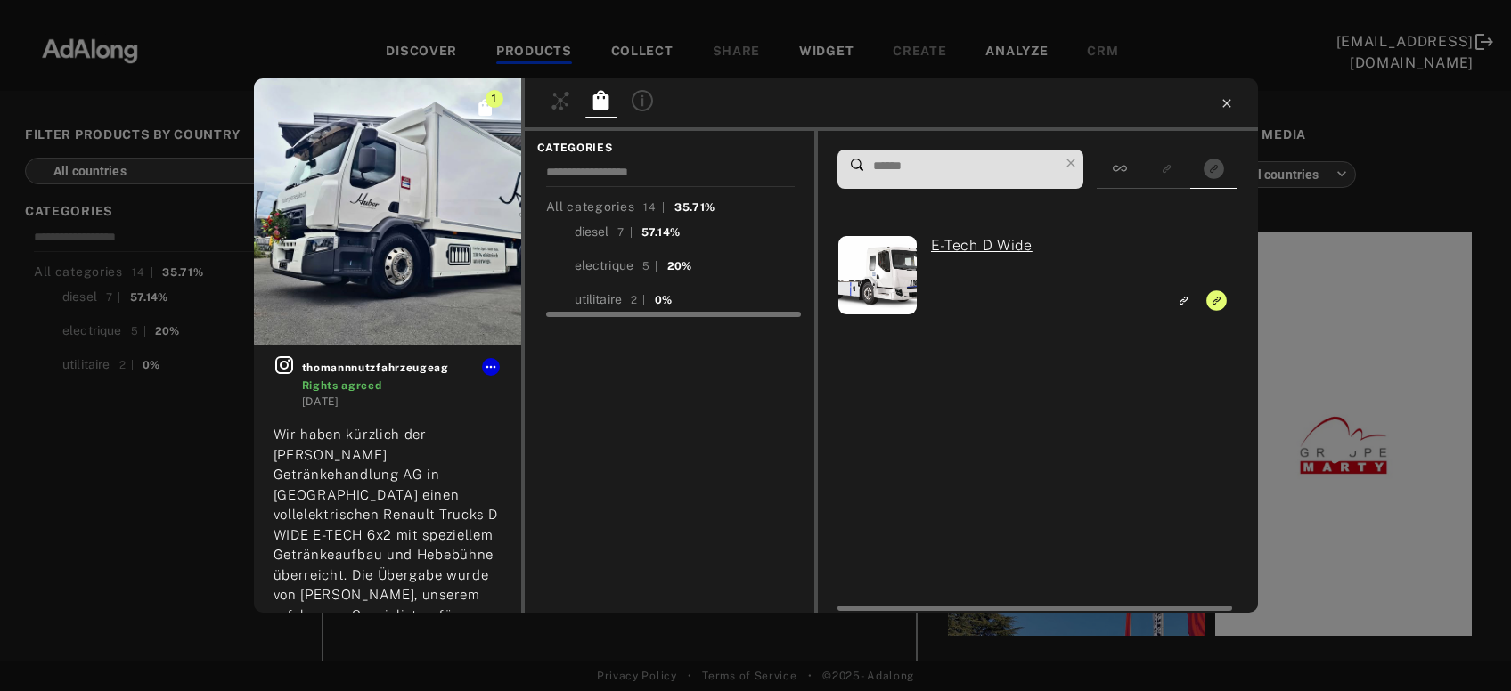
click at [1228, 98] on icon at bounding box center [1226, 103] width 14 height 14
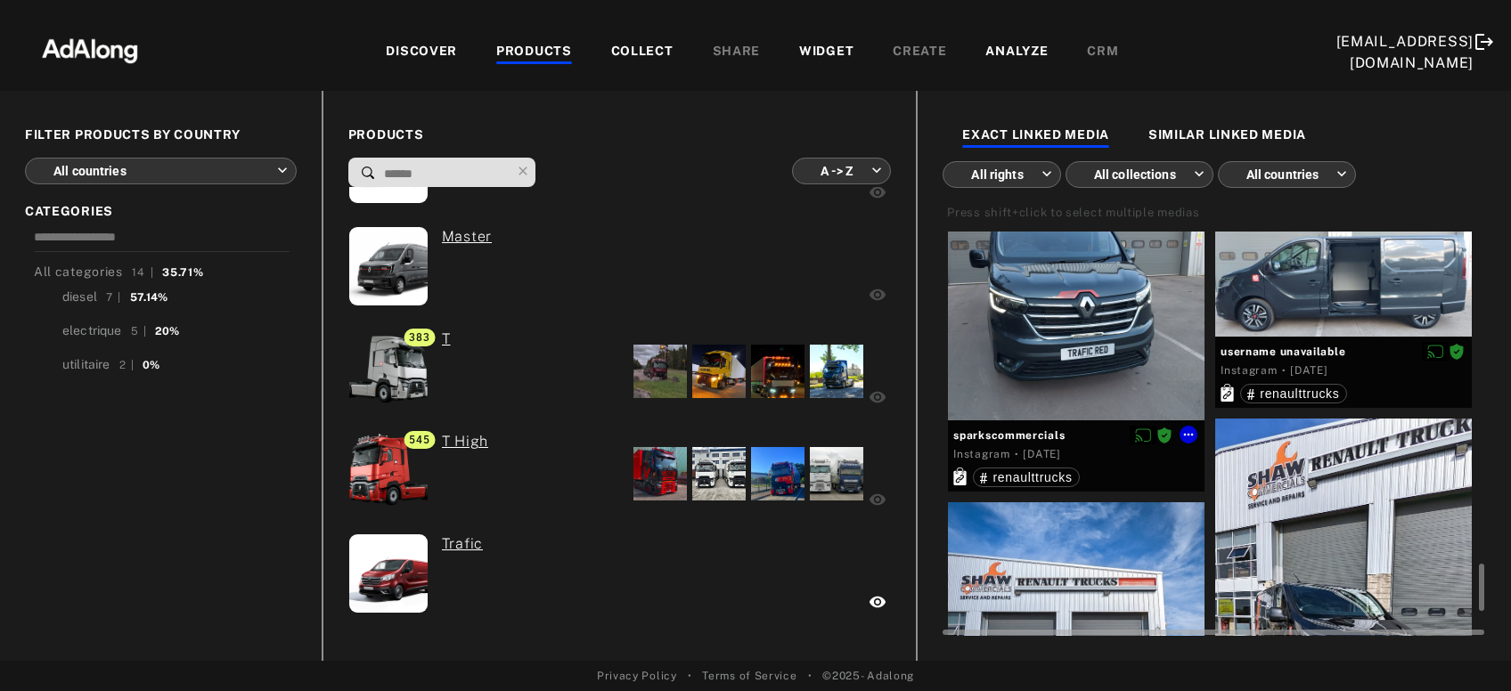
scroll to position [2825, 0]
click at [1142, 324] on div at bounding box center [1076, 291] width 257 height 257
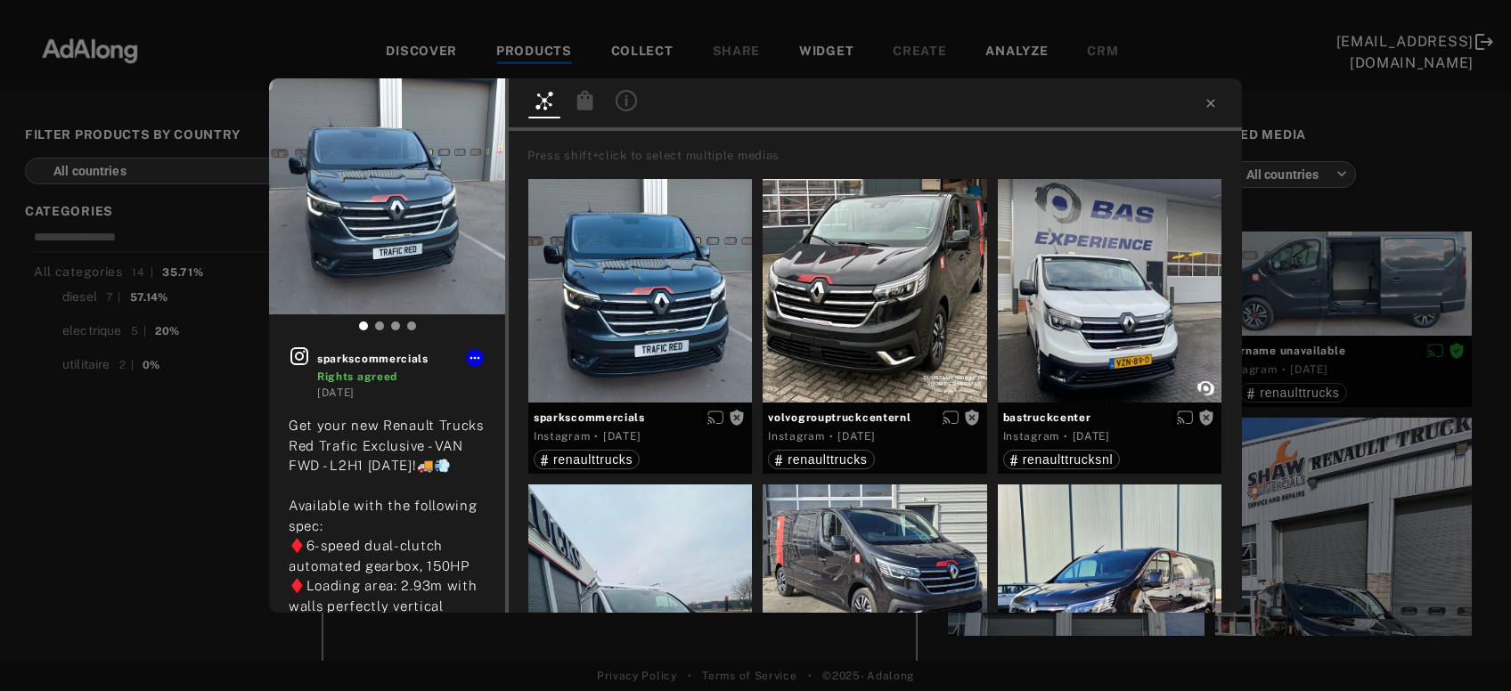
click at [1332, 317] on div "sparkscommercials Rights agreed [DATE] Get your new Renault Trucks Red Trafic E…" at bounding box center [755, 345] width 1511 height 691
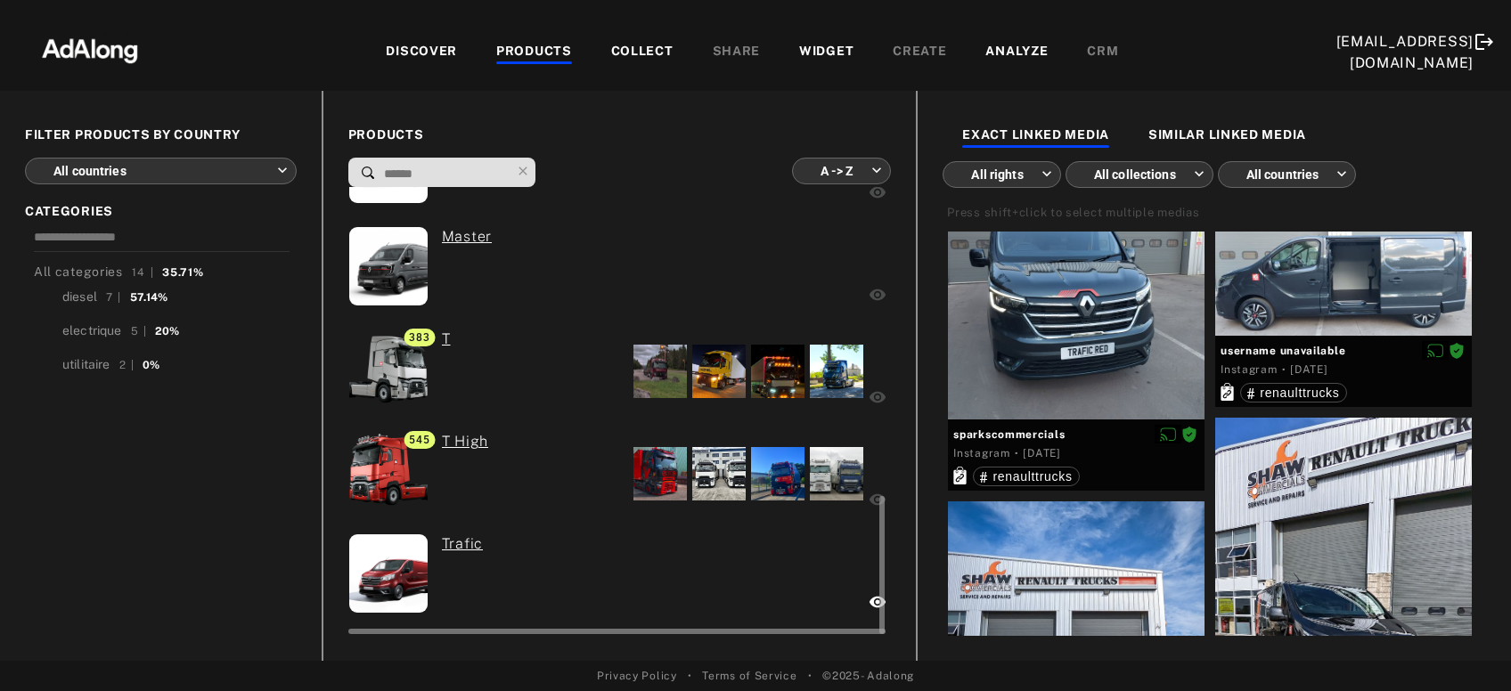
click at [664, 382] on div at bounding box center [659, 371] width 53 height 53
